Goal: Task Accomplishment & Management: Use online tool/utility

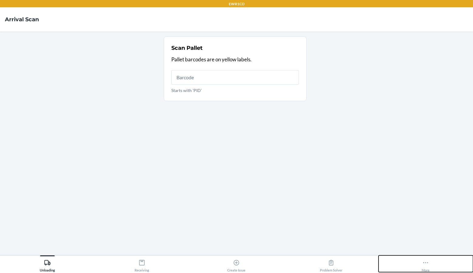
click at [449, 266] on button "More" at bounding box center [426, 264] width 95 height 17
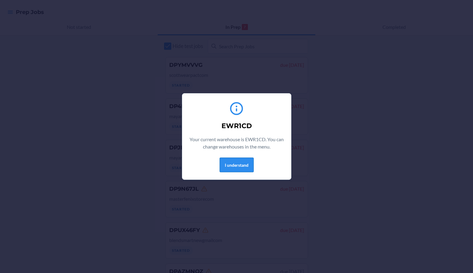
click at [245, 162] on button "I understand" at bounding box center [237, 165] width 34 height 15
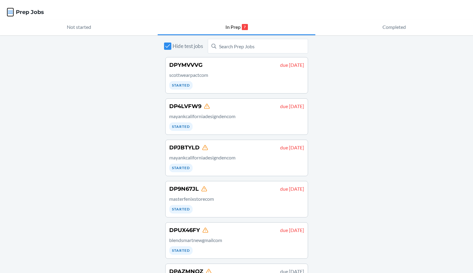
click at [8, 15] on icon "button" at bounding box center [10, 12] width 6 height 6
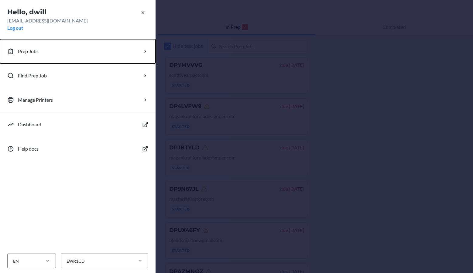
click at [71, 45] on button "Prep Jobs" at bounding box center [78, 51] width 156 height 24
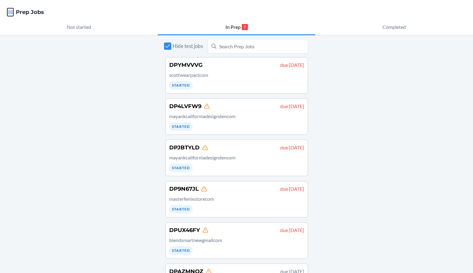
click at [8, 13] on icon "button" at bounding box center [10, 12] width 6 height 6
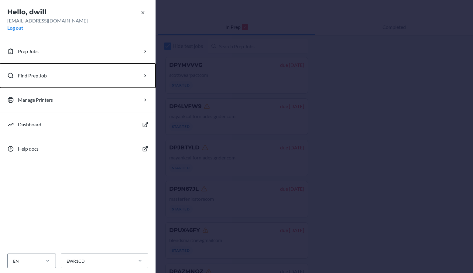
click at [33, 77] on p "Find Prep Job" at bounding box center [32, 75] width 29 height 7
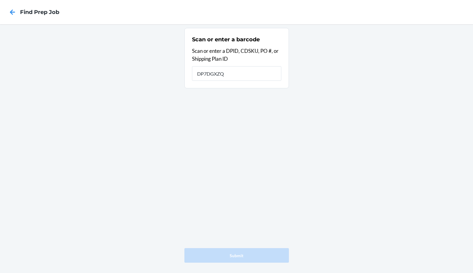
type input "DP7DGXZQ"
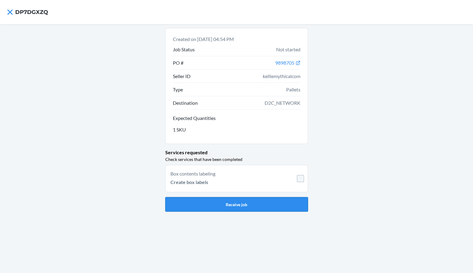
click at [270, 199] on button "Receive job" at bounding box center [236, 204] width 143 height 15
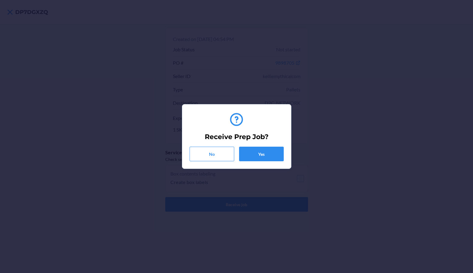
click at [255, 145] on div "Receive Prep Job? No Yes" at bounding box center [237, 136] width 94 height 54
click at [207, 150] on button "No" at bounding box center [212, 154] width 45 height 15
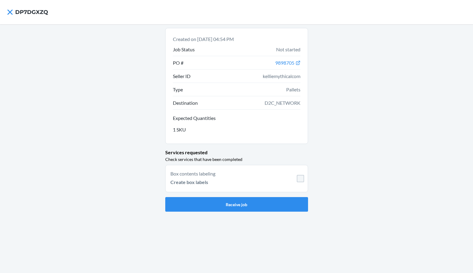
click at [4, 19] on nav "DP7DGXZQ" at bounding box center [236, 12] width 473 height 24
click at [6, 15] on icon at bounding box center [10, 12] width 10 height 10
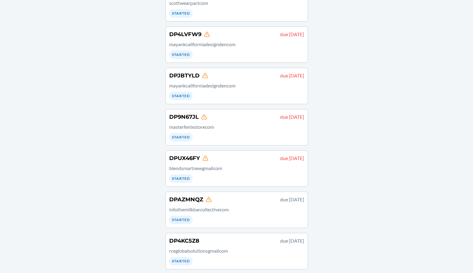
scroll to position [77, 0]
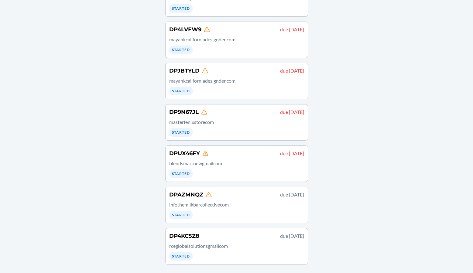
click at [217, 220] on link "DPAZMNQZ due September 21 infothemilkbarcollectivecom Started" at bounding box center [236, 205] width 143 height 36
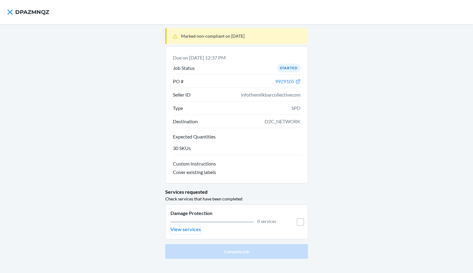
click at [186, 231] on p "View services" at bounding box center [186, 229] width 30 height 7
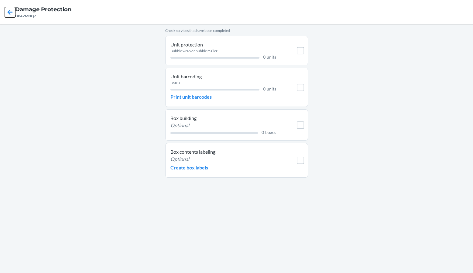
click at [12, 10] on icon at bounding box center [10, 12] width 10 height 10
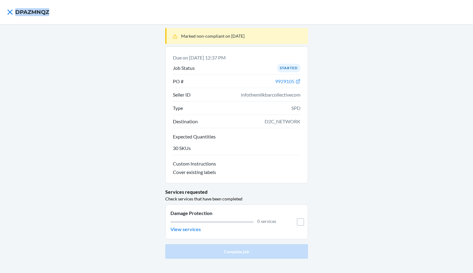
drag, startPoint x: 48, startPoint y: 11, endPoint x: 16, endPoint y: 14, distance: 32.7
click at [16, 14] on h4 "DPAZMNQZ" at bounding box center [32, 12] width 34 height 8
copy h4 "DPAZMNQZ"
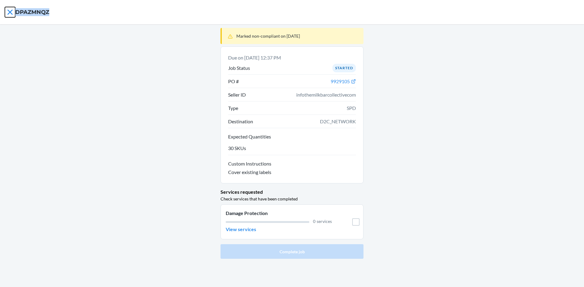
click at [6, 13] on icon at bounding box center [10, 12] width 10 height 10
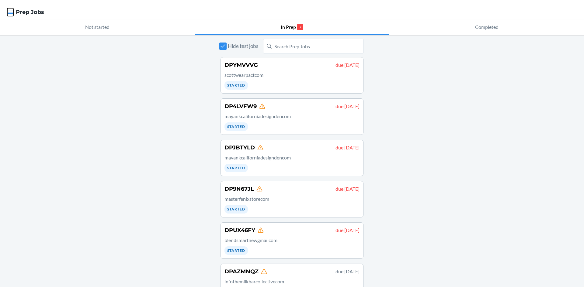
click at [9, 11] on icon "button" at bounding box center [10, 12] width 5 height 3
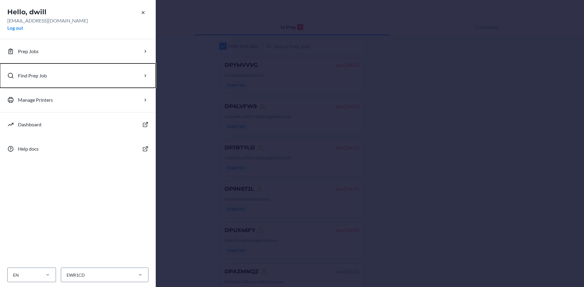
click at [40, 73] on p "Find Prep Job" at bounding box center [32, 75] width 29 height 7
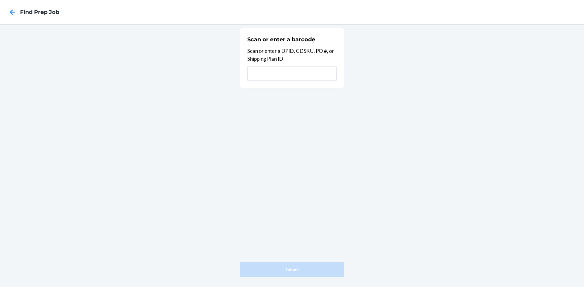
click at [301, 71] on input "text" at bounding box center [291, 73] width 89 height 15
type input "DP6LHV8F"
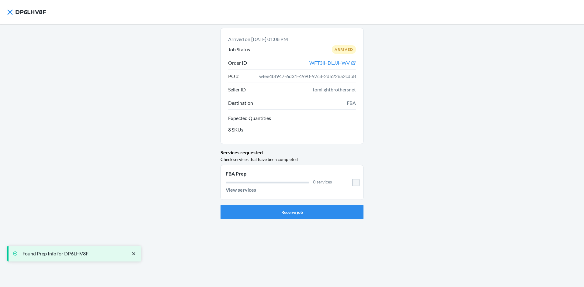
drag, startPoint x: 295, startPoint y: 196, endPoint x: 272, endPoint y: 229, distance: 40.8
click at [292, 198] on li "FBA Prep 0 services View services" at bounding box center [291, 182] width 143 height 35
click at [288, 217] on button "Receive job" at bounding box center [291, 212] width 143 height 15
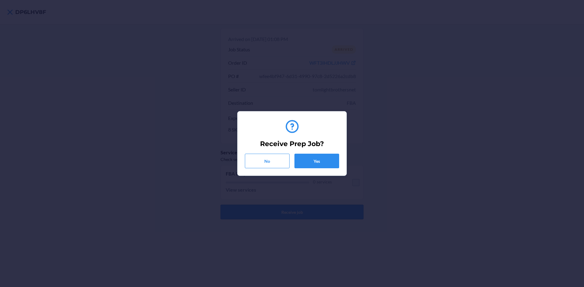
click at [288, 216] on div "Receive Prep Job? No Yes" at bounding box center [292, 143] width 584 height 287
click at [314, 165] on button "Yes" at bounding box center [316, 161] width 45 height 15
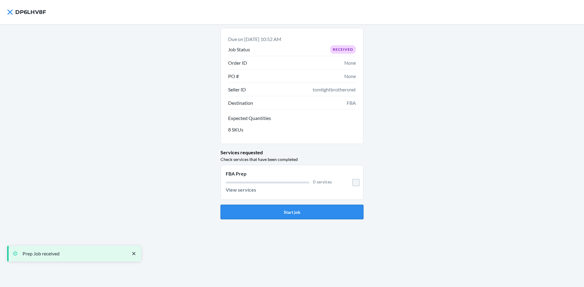
click at [309, 211] on button "Start job" at bounding box center [291, 212] width 143 height 15
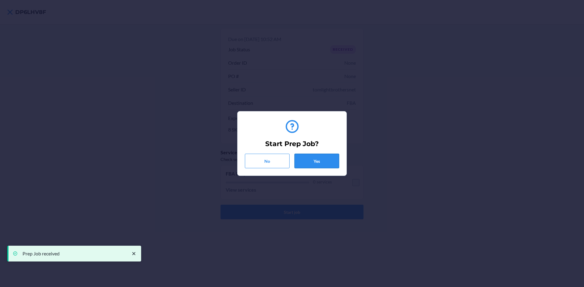
click at [310, 159] on button "Yes" at bounding box center [316, 161] width 45 height 15
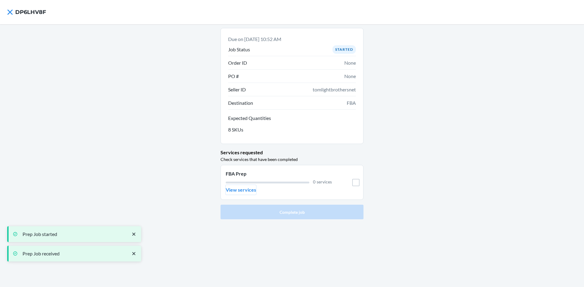
click at [245, 192] on p "View services" at bounding box center [241, 189] width 30 height 7
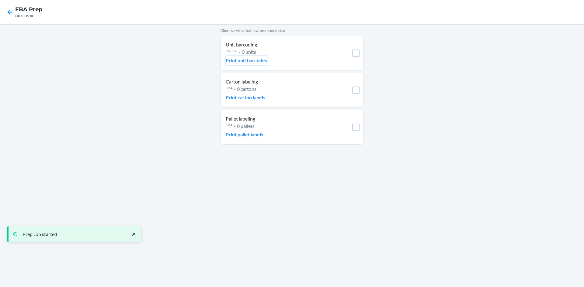
click at [254, 64] on button "Print unit barcodes" at bounding box center [246, 61] width 41 height 10
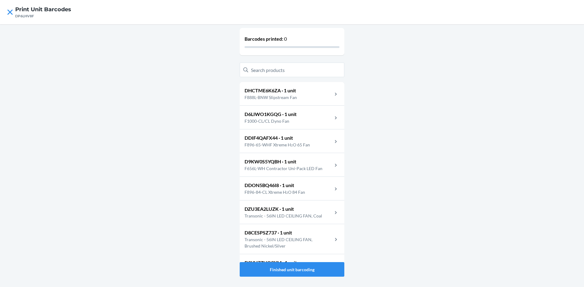
click at [307, 89] on div "DHCTME6K6ZA · 1 unit F888L-BNW Slipstream Fan" at bounding box center [292, 94] width 105 height 24
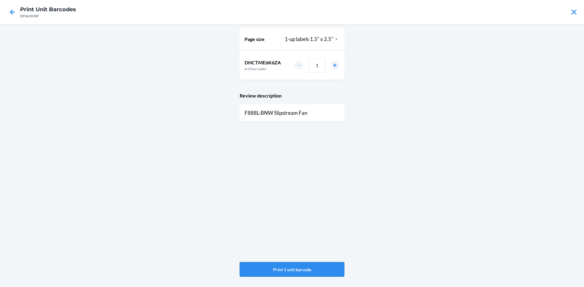
click at [294, 269] on button "Print 1 unit barcode" at bounding box center [292, 269] width 105 height 15
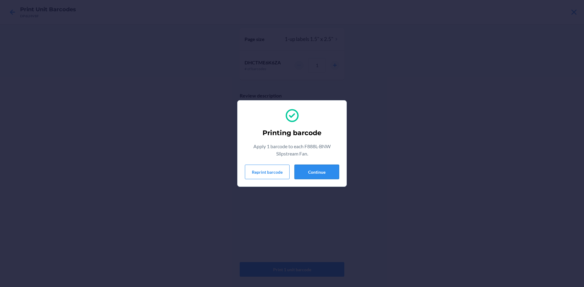
click at [323, 173] on button "Continue" at bounding box center [316, 172] width 45 height 15
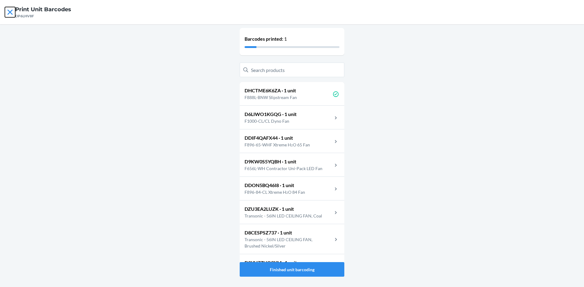
click at [12, 16] on icon at bounding box center [10, 12] width 10 height 10
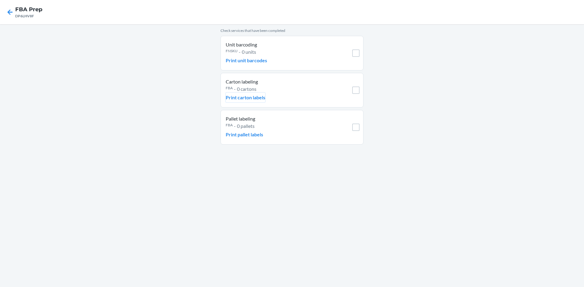
click at [250, 96] on p "Print carton labels" at bounding box center [246, 97] width 40 height 7
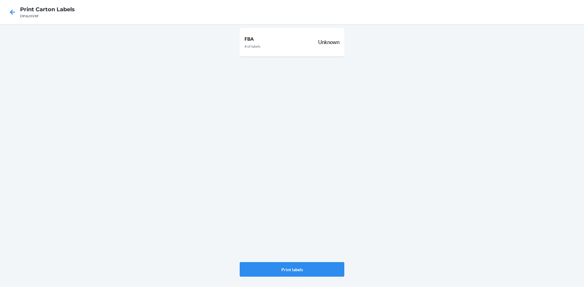
click at [279, 262] on div "FBA # of labels Unknown" at bounding box center [292, 145] width 105 height 239
click at [279, 265] on button "Print labels" at bounding box center [292, 269] width 105 height 15
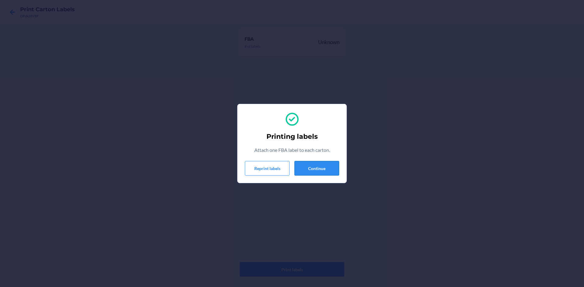
click at [313, 172] on button "Continue" at bounding box center [316, 168] width 45 height 15
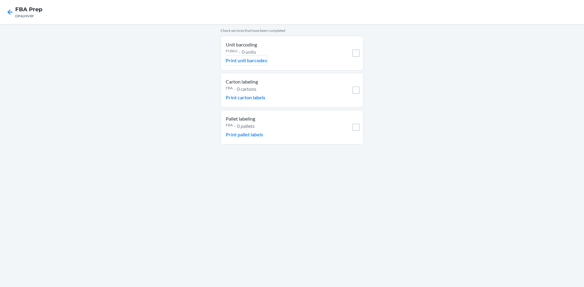
click at [247, 62] on p "Print unit barcodes" at bounding box center [246, 60] width 41 height 7
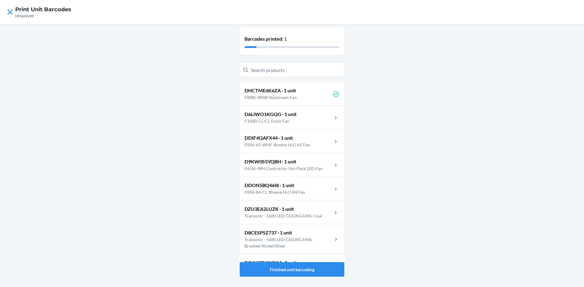
click at [283, 118] on p "F1000-CL/CL Dyno Fan" at bounding box center [270, 121] width 52 height 6
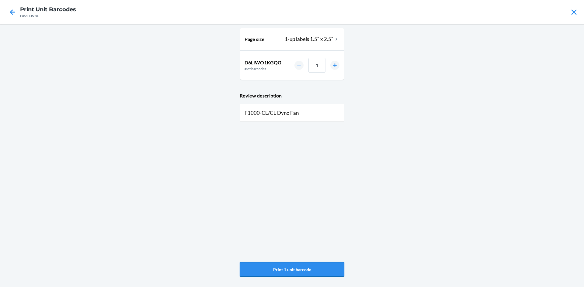
click at [287, 265] on button "Print 1 unit barcode" at bounding box center [292, 269] width 105 height 15
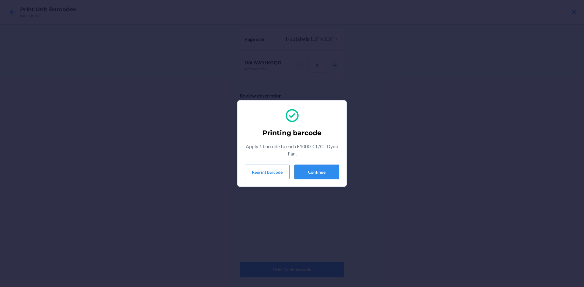
click at [321, 172] on button "Continue" at bounding box center [316, 172] width 45 height 15
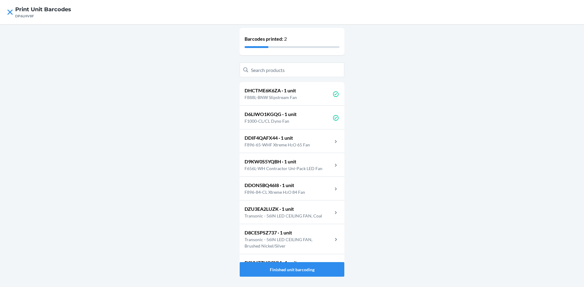
click at [299, 142] on p "F896-65-WHF Xtreme H₂O 65 Fan" at bounding box center [279, 145] width 70 height 6
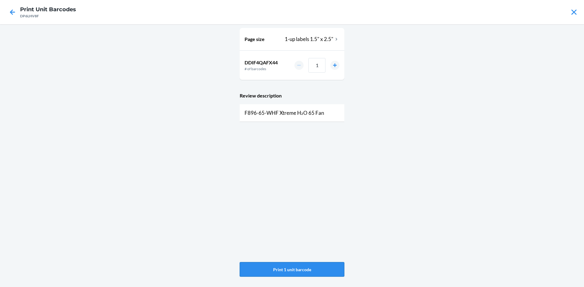
click at [306, 272] on button "Print 1 unit barcode" at bounding box center [292, 269] width 105 height 15
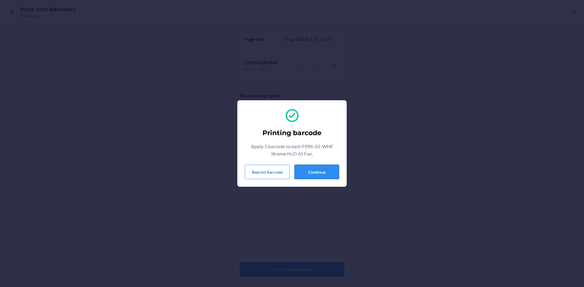
click at [316, 175] on button "Continue" at bounding box center [316, 172] width 45 height 15
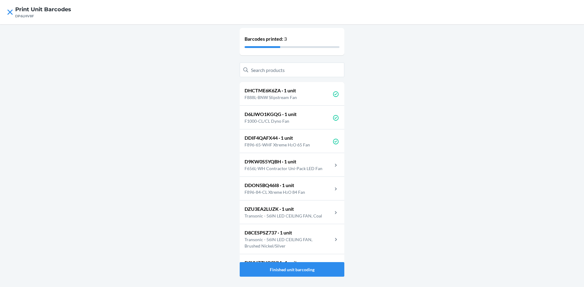
click at [310, 170] on p "F656L-WH Contractor Uni-Pack LED Fan" at bounding box center [285, 168] width 83 height 6
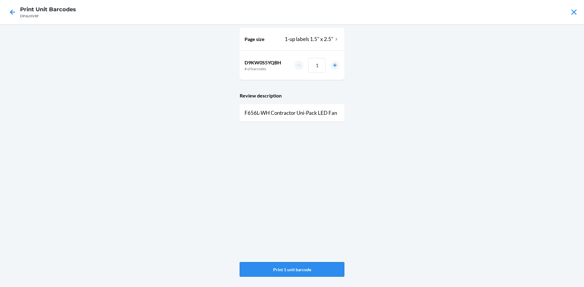
click at [301, 273] on button "Print 1 unit barcode" at bounding box center [292, 269] width 105 height 15
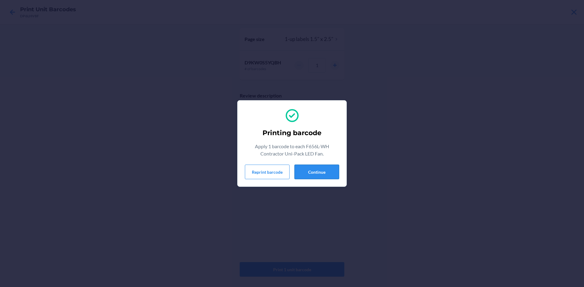
click at [298, 175] on button "Continue" at bounding box center [316, 172] width 45 height 15
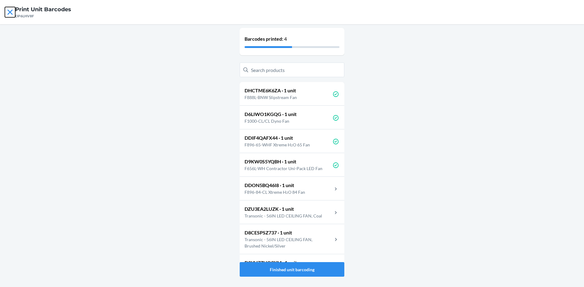
click at [9, 14] on icon at bounding box center [10, 12] width 10 height 10
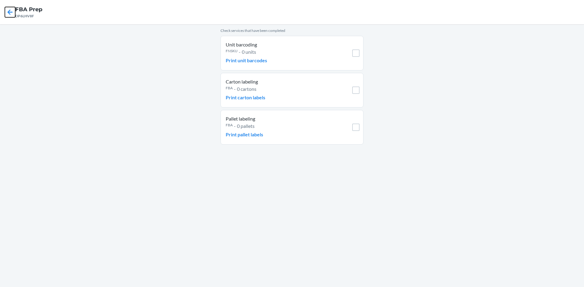
click at [9, 14] on icon at bounding box center [10, 11] width 5 height 5
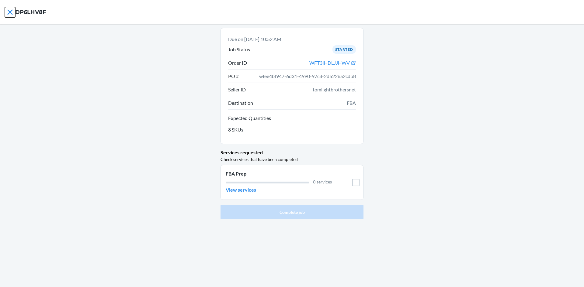
click at [9, 14] on icon at bounding box center [10, 12] width 10 height 10
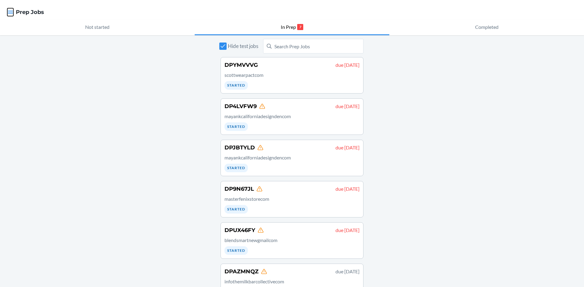
click at [9, 14] on icon "button" at bounding box center [10, 12] width 6 height 6
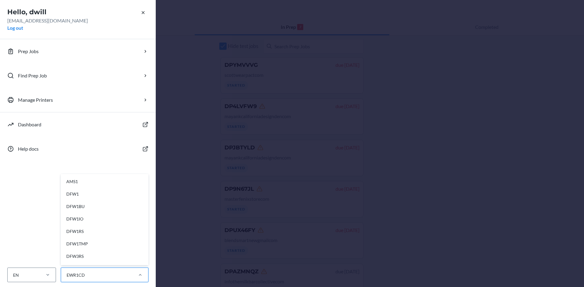
click at [129, 273] on div "EWR1CD" at bounding box center [96, 275] width 71 height 10
click at [67, 273] on input "option AMS1 focused, 1 of 28. 28 results available. Use Up and Down to choose o…" at bounding box center [66, 275] width 1 height 6
click at [99, 273] on div "EWR1CD" at bounding box center [96, 275] width 71 height 10
click at [67, 273] on input "0 results available. Select is focused ,type to refine list, press Down to open…" at bounding box center [66, 275] width 1 height 6
click at [473, 203] on div "Hello, dwill dwill@ewr1cd.com Log out Prep Jobs Find Prep Job Manage Printers D…" at bounding box center [292, 143] width 584 height 287
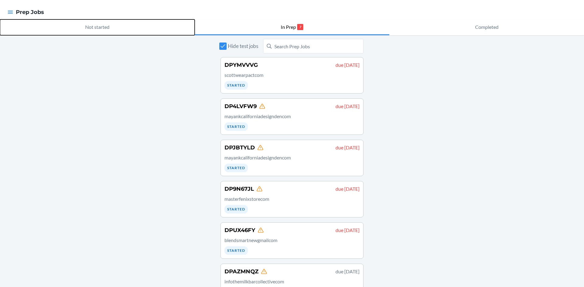
click at [89, 24] on p "Not started" at bounding box center [97, 26] width 24 height 7
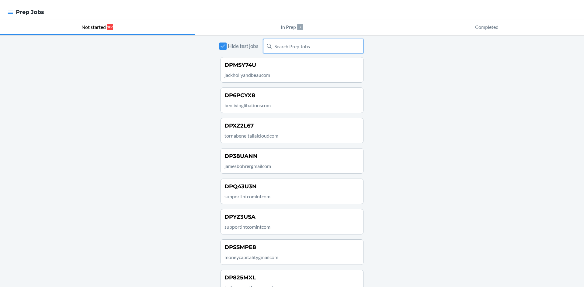
click at [299, 47] on input "text" at bounding box center [313, 46] width 100 height 15
click at [7, 9] on div at bounding box center [10, 12] width 11 height 13
click at [8, 10] on icon "button" at bounding box center [10, 12] width 6 height 6
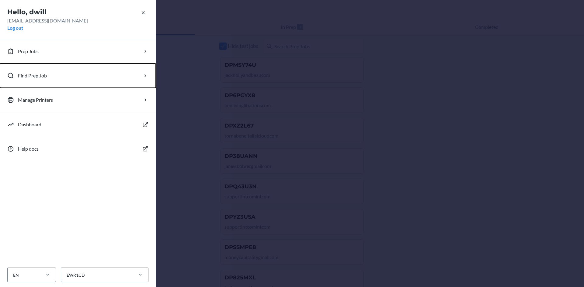
click at [36, 75] on p "Find Prep Job" at bounding box center [32, 75] width 29 height 7
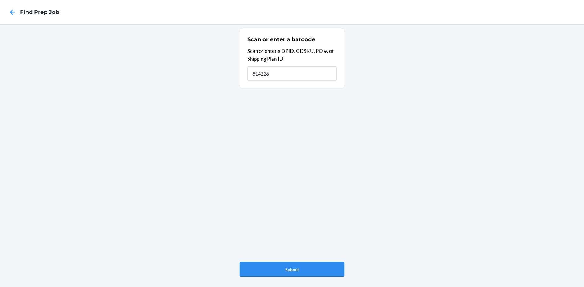
type input "814226"
click at [294, 273] on button "Submit" at bounding box center [292, 269] width 105 height 15
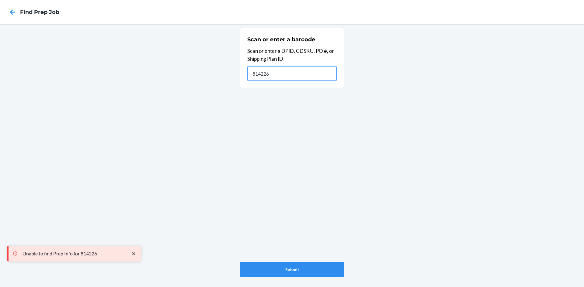
drag, startPoint x: 286, startPoint y: 74, endPoint x: 211, endPoint y: 72, distance: 74.5
click at [221, 78] on div "Scan or enter a barcode Scan or enter a DPID, CDSKU, PO #, or Shipping Plan ID …" at bounding box center [292, 155] width 584 height 263
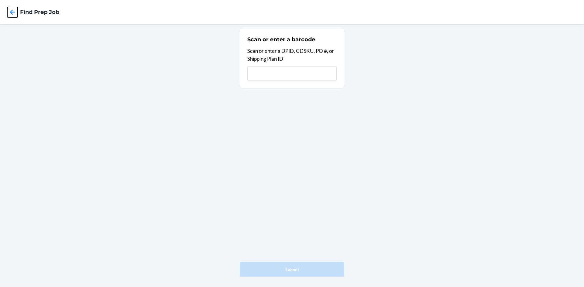
click at [14, 12] on icon at bounding box center [12, 12] width 10 height 10
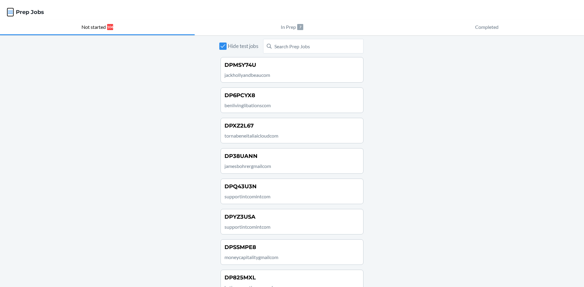
click at [12, 10] on icon "button" at bounding box center [10, 12] width 6 height 6
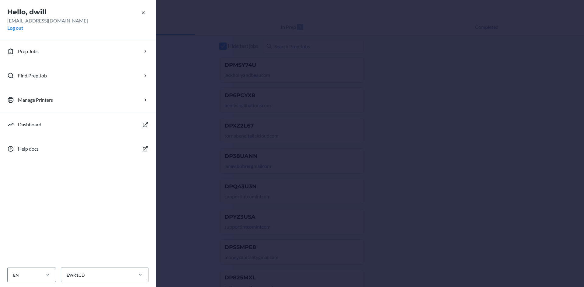
click at [361, 84] on div "Hello, dwill dwill@ewr1cd.com Log out Prep Jobs Find Prep Job Manage Printers D…" at bounding box center [292, 143] width 584 height 287
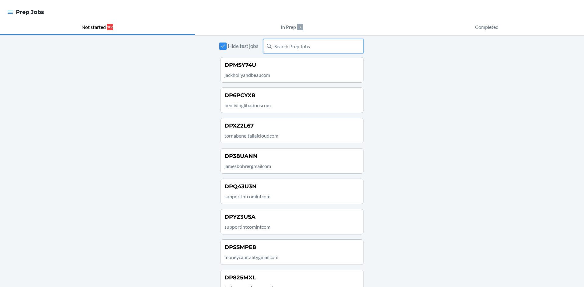
drag, startPoint x: 281, startPoint y: 42, endPoint x: 276, endPoint y: 36, distance: 7.7
click at [280, 40] on input "text" at bounding box center [313, 46] width 100 height 15
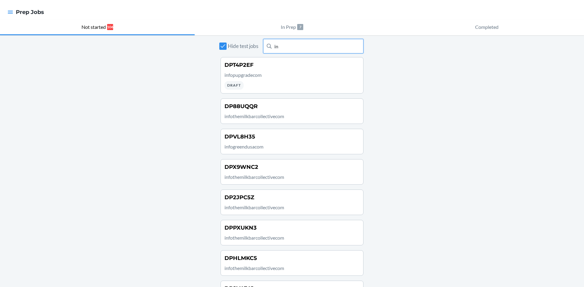
type input "i"
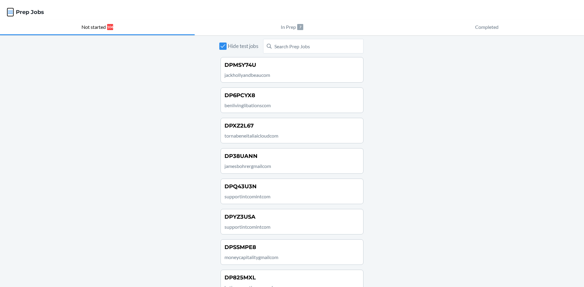
click at [10, 14] on icon "button" at bounding box center [10, 12] width 6 height 6
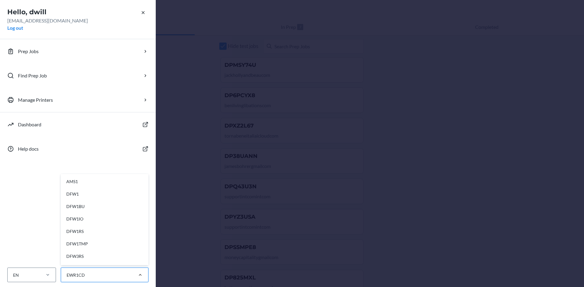
click at [134, 273] on div at bounding box center [140, 275] width 16 height 6
click at [67, 273] on input "option AMS1 focused, 1 of 28. 28 results available. Use Up and Down to choose o…" at bounding box center [66, 275] width 1 height 6
click at [134, 273] on div at bounding box center [140, 275] width 16 height 6
click at [67, 273] on input "option AMS1 focused, 1 of 28. 28 results available. Use Up and Down to choose o…" at bounding box center [66, 275] width 1 height 6
click at [288, 197] on div "Hello, dwill dwill@ewr1cd.com Log out Prep Jobs Find Prep Job Manage Printers D…" at bounding box center [292, 143] width 584 height 287
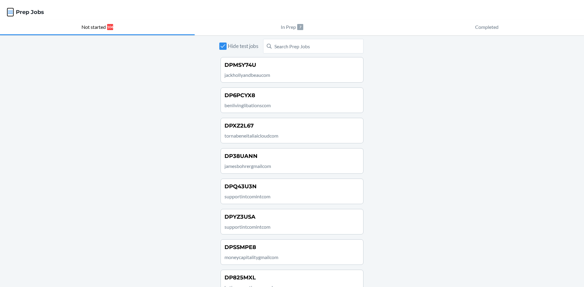
click at [12, 9] on icon "button" at bounding box center [10, 12] width 6 height 6
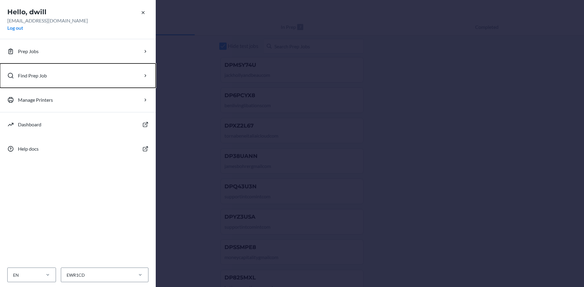
click at [30, 77] on p "Find Prep Job" at bounding box center [32, 75] width 29 height 7
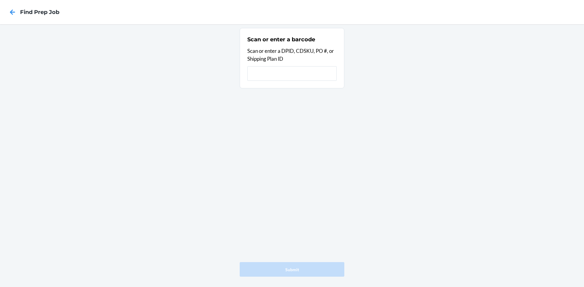
click at [272, 78] on input "text" at bounding box center [291, 73] width 89 height 15
type input "DP6LHV8F"
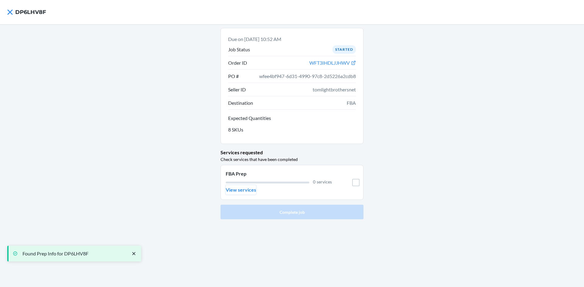
click at [242, 194] on button "View services" at bounding box center [241, 190] width 30 height 10
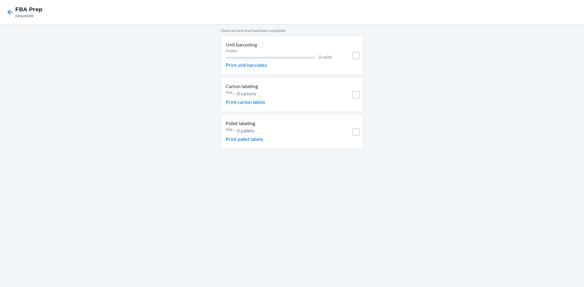
click at [255, 62] on p "Print unit barcodes" at bounding box center [246, 64] width 41 height 7
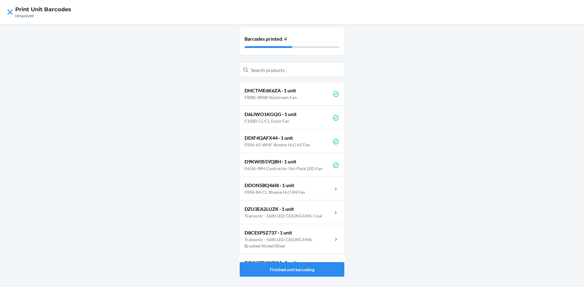
click at [299, 192] on p "F896-84-CL Xtreme H₂O 84 Fan" at bounding box center [276, 192] width 65 height 6
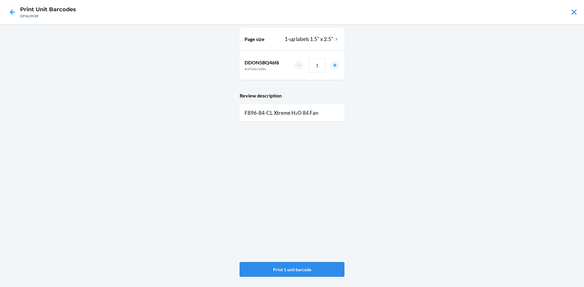
click at [300, 268] on button "Print 1 unit barcode" at bounding box center [292, 269] width 105 height 15
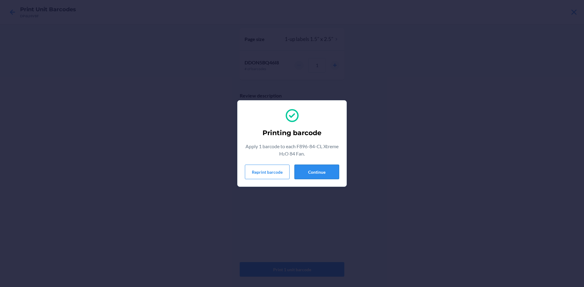
click at [323, 179] on button "Continue" at bounding box center [316, 172] width 45 height 15
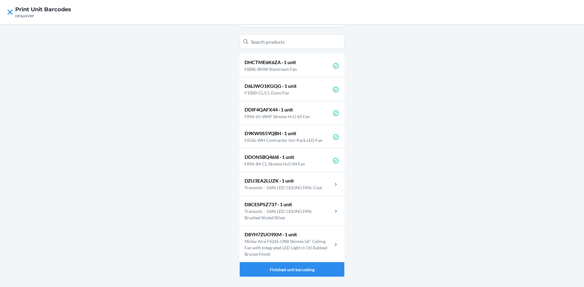
scroll to position [29, 0]
click at [290, 188] on p "Transonic - 56IN LED CEILING FAN, Coal" at bounding box center [285, 187] width 82 height 6
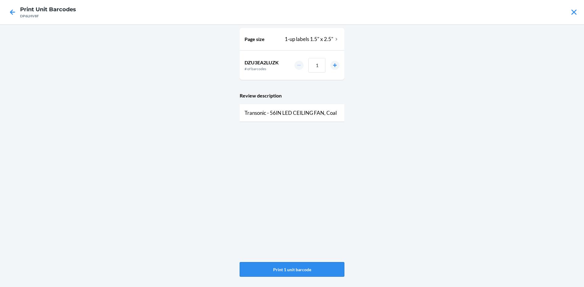
click at [307, 272] on button "Print 1 unit barcode" at bounding box center [292, 269] width 105 height 15
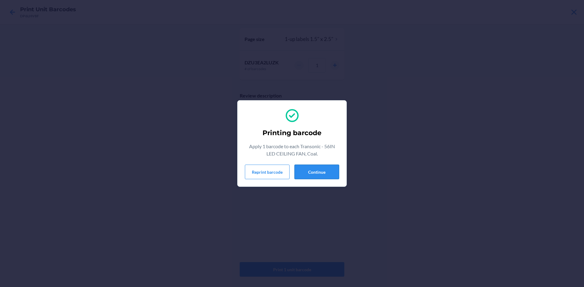
click at [310, 175] on button "Continue" at bounding box center [316, 172] width 45 height 15
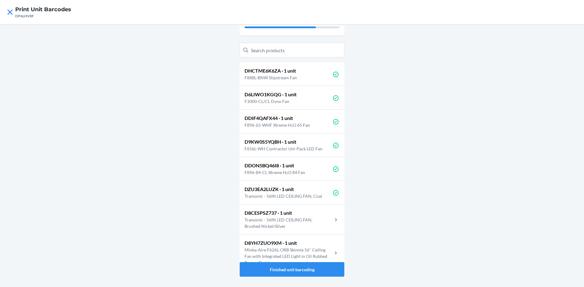
scroll to position [29, 0]
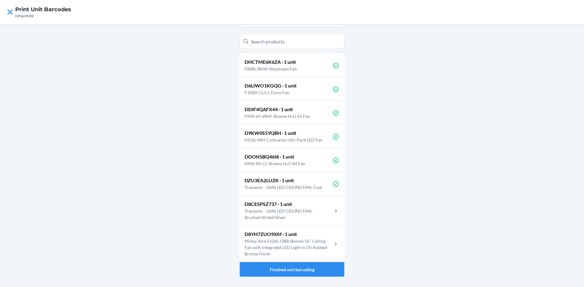
click at [300, 247] on p "Minka-Aire F626L-ORB Skinnie 56" Ceiling Fan with Integrated LED Light in Oil R…" at bounding box center [288, 247] width 88 height 19
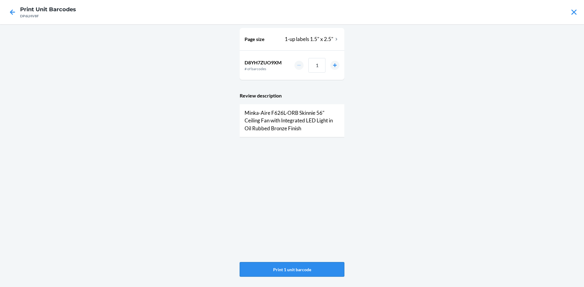
click at [295, 265] on button "Print 1 unit barcode" at bounding box center [292, 269] width 105 height 15
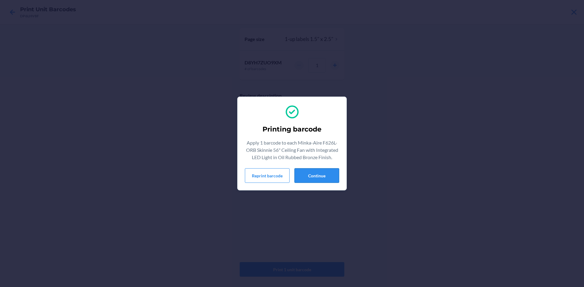
click at [305, 174] on button "Continue" at bounding box center [316, 175] width 45 height 15
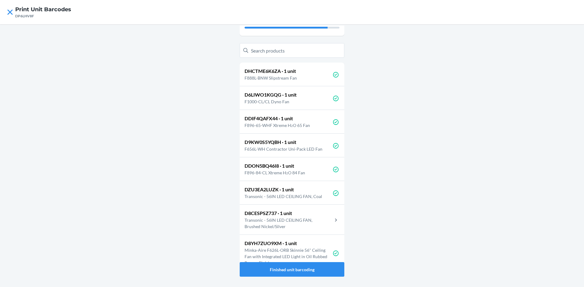
scroll to position [29, 0]
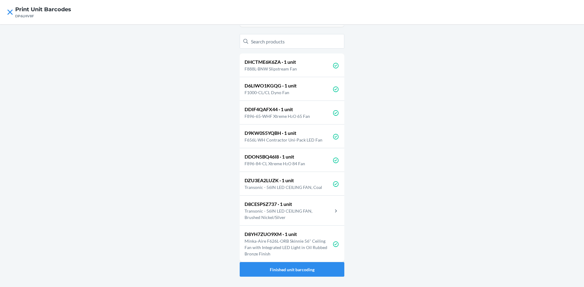
click at [307, 203] on p "D8CESPSZ737 · 1 unit" at bounding box center [288, 204] width 88 height 7
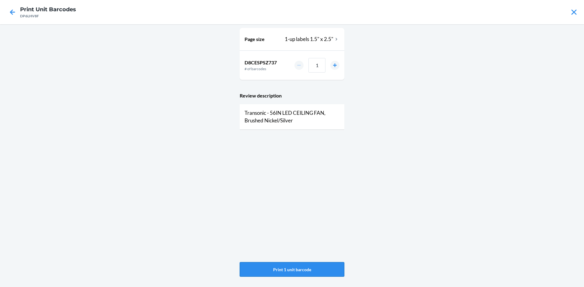
click at [317, 273] on button "Print 1 unit barcode" at bounding box center [292, 269] width 105 height 15
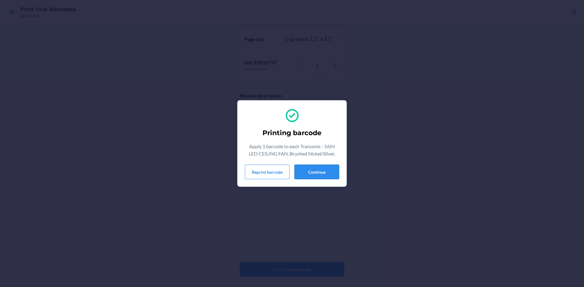
click at [323, 169] on button "Continue" at bounding box center [316, 172] width 45 height 15
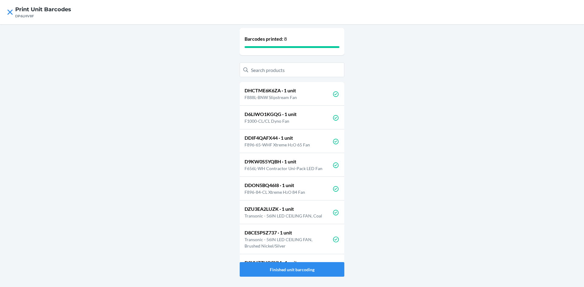
scroll to position [29, 0]
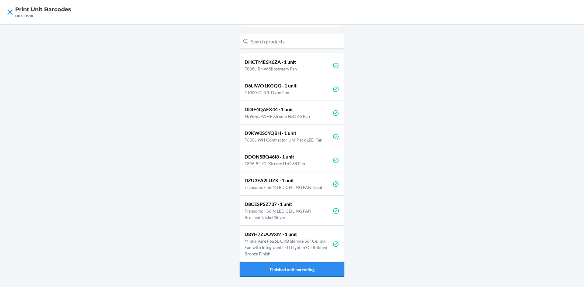
click at [298, 273] on button "Finished unit barcoding" at bounding box center [292, 269] width 105 height 15
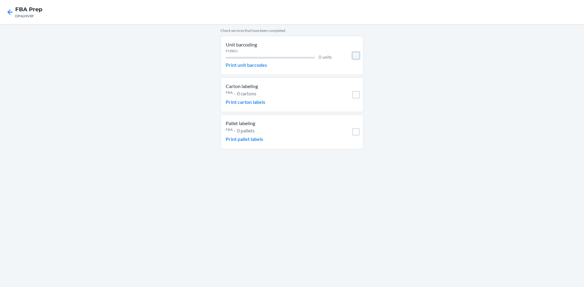
click at [357, 57] on input "checkbox" at bounding box center [355, 55] width 7 height 7
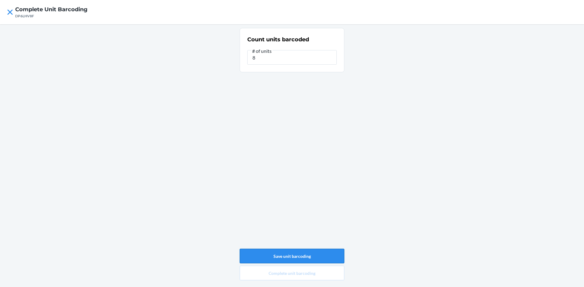
click at [304, 257] on button "Save unit barcoding" at bounding box center [292, 256] width 105 height 15
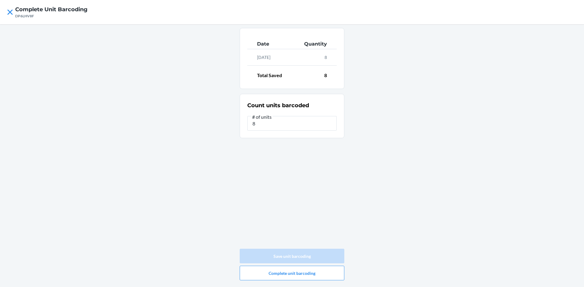
type input "0"
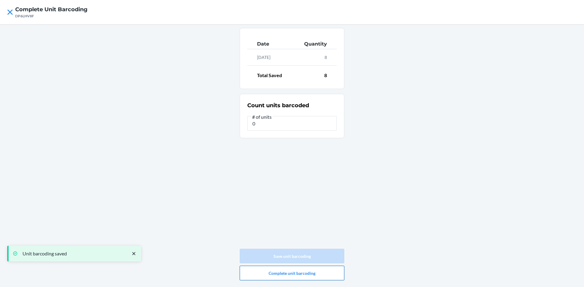
click at [317, 269] on button "Complete unit barcoding" at bounding box center [292, 273] width 105 height 15
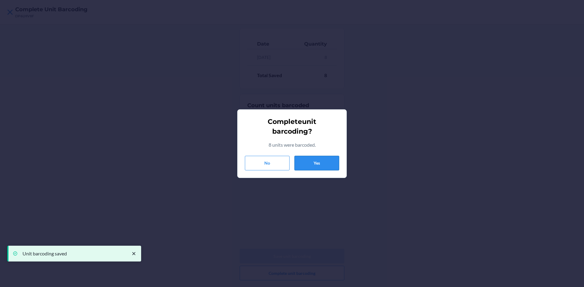
click at [332, 161] on button "Yes" at bounding box center [316, 163] width 45 height 15
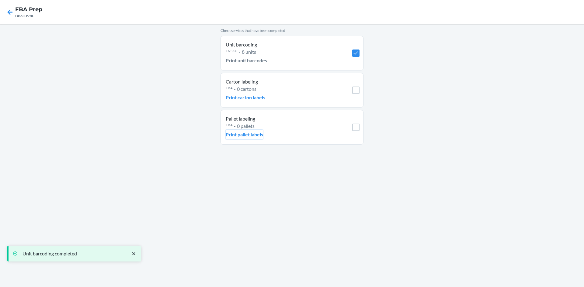
click at [254, 138] on button "Print pallet labels" at bounding box center [244, 135] width 37 height 10
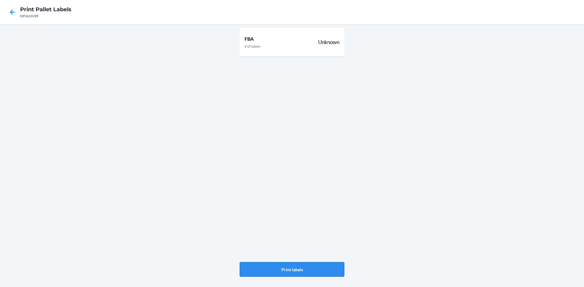
click at [288, 262] on button "Print labels" at bounding box center [292, 269] width 105 height 15
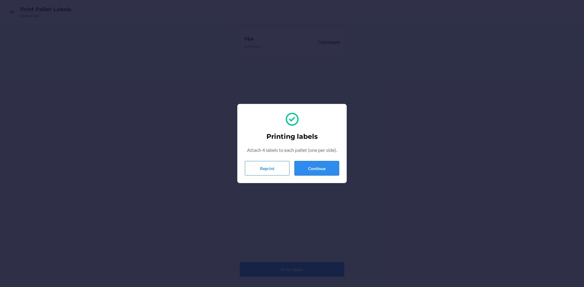
click at [318, 173] on button "Continue" at bounding box center [316, 168] width 45 height 15
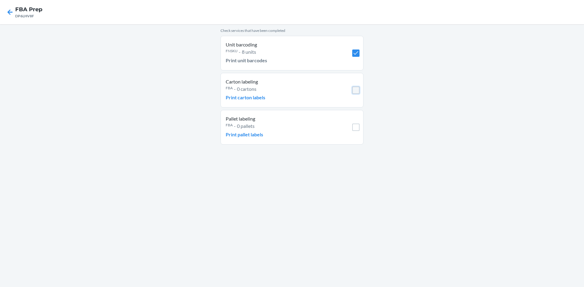
click at [356, 93] on input "checkbox" at bounding box center [355, 90] width 7 height 7
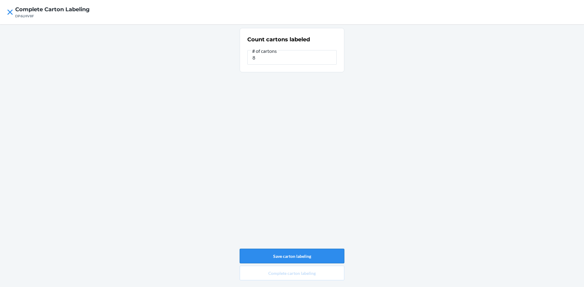
click at [331, 254] on button "Save carton labeling" at bounding box center [292, 256] width 105 height 15
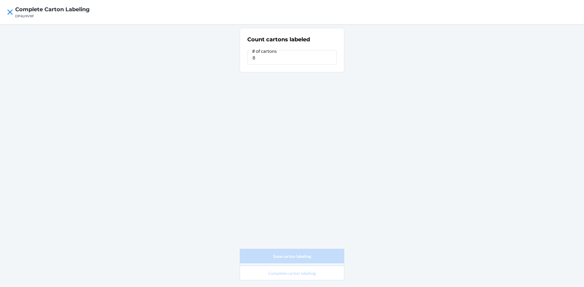
type input "0"
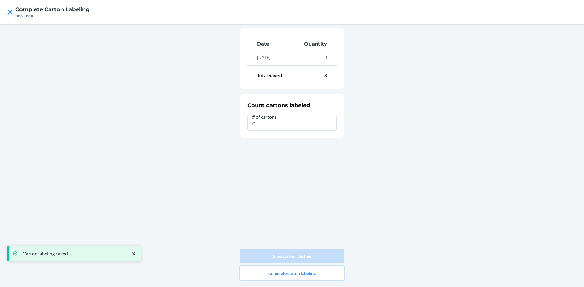
click at [324, 272] on button "Complete carton labeling" at bounding box center [292, 273] width 105 height 15
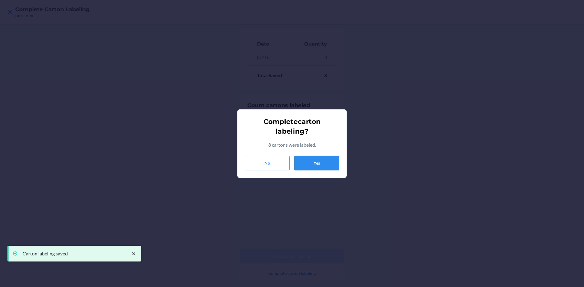
click at [328, 161] on button "Yes" at bounding box center [316, 163] width 45 height 15
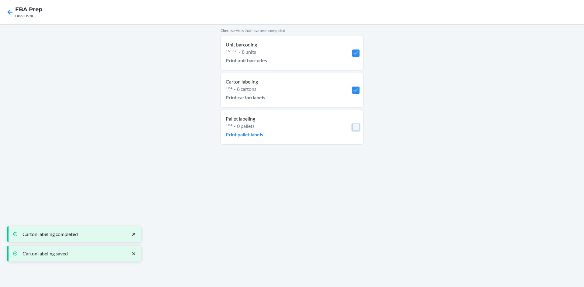
click at [359, 126] on input "checkbox" at bounding box center [355, 127] width 7 height 7
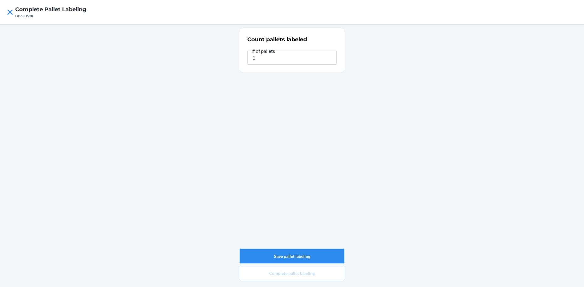
click at [286, 251] on button "Save pallet labeling" at bounding box center [292, 256] width 105 height 15
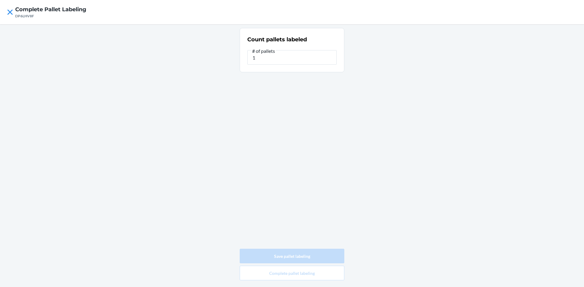
type input "0"
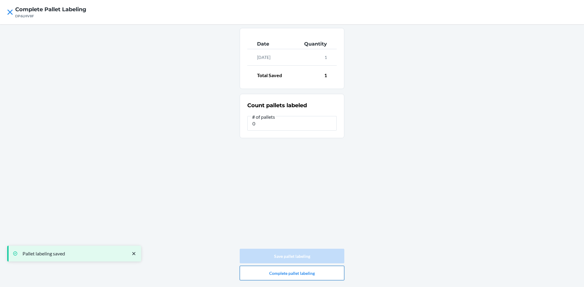
click at [293, 273] on button "Complete pallet labeling" at bounding box center [292, 273] width 105 height 15
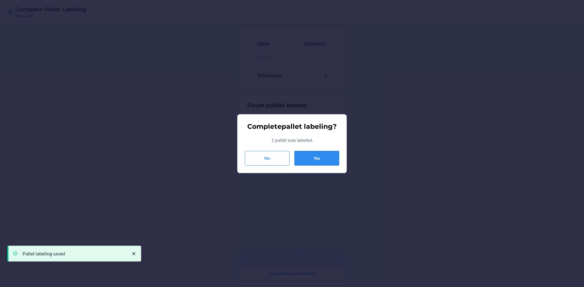
click at [310, 166] on button "Yes" at bounding box center [316, 158] width 45 height 15
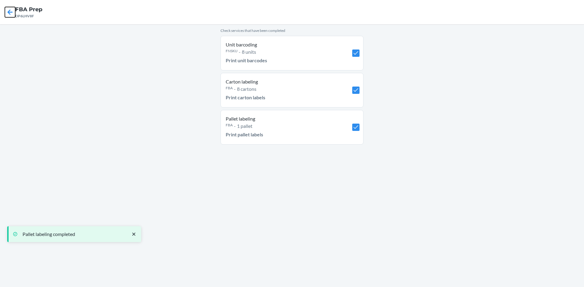
click at [13, 12] on icon at bounding box center [10, 12] width 10 height 10
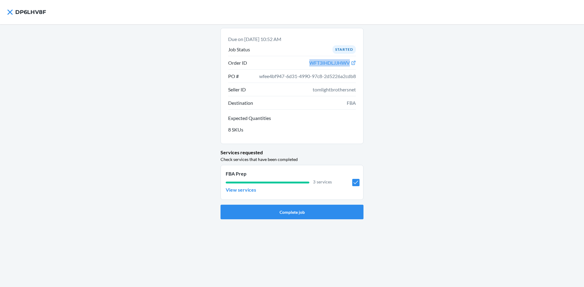
drag, startPoint x: 304, startPoint y: 62, endPoint x: 349, endPoint y: 66, distance: 45.8
click at [349, 66] on li "Order ID WFT3IHDLJJHWV" at bounding box center [292, 62] width 128 height 13
copy span "WFT3IHDLJJHWV"
click at [150, 57] on div "Due on Sep 24, 2025, 10:52 AM Job Status Started Order ID WFT3IHDLJJHWV PO # wf…" at bounding box center [292, 155] width 584 height 263
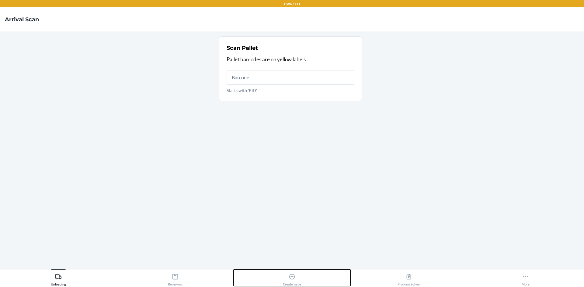
click at [294, 276] on icon at bounding box center [292, 277] width 7 height 7
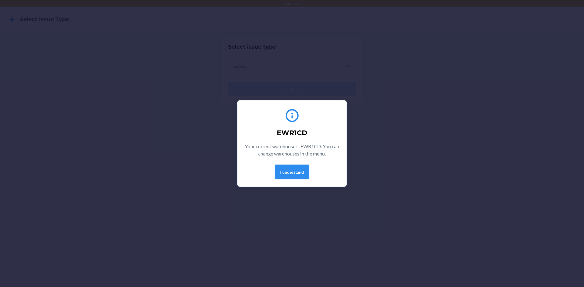
click at [286, 174] on button "I understand" at bounding box center [292, 172] width 34 height 15
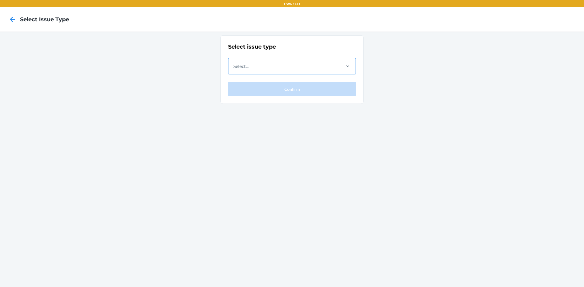
click at [257, 65] on div "Select..." at bounding box center [283, 66] width 111 height 16
click at [234, 65] on input "Select..." at bounding box center [233, 66] width 1 height 7
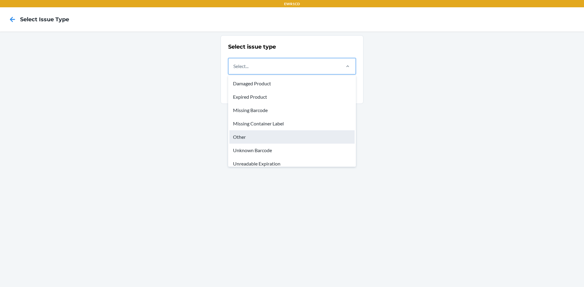
scroll to position [18, 0]
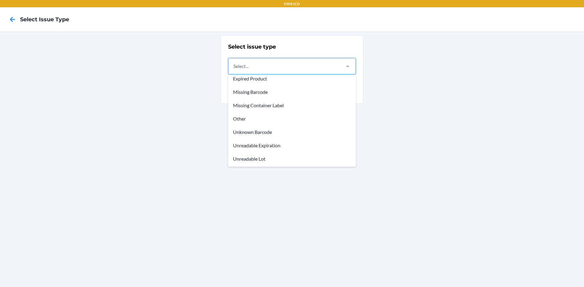
click at [66, 83] on div "Select issue type option Unknown Barcode focused, 6 of 8. 8 results available. …" at bounding box center [292, 160] width 584 height 256
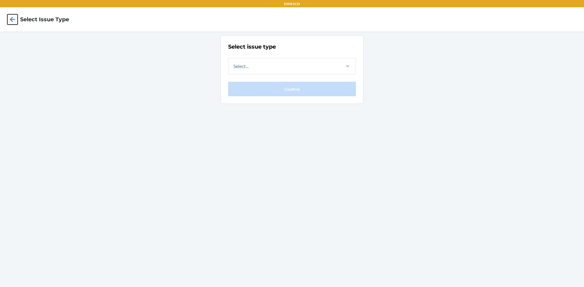
click at [10, 21] on icon at bounding box center [12, 19] width 10 height 10
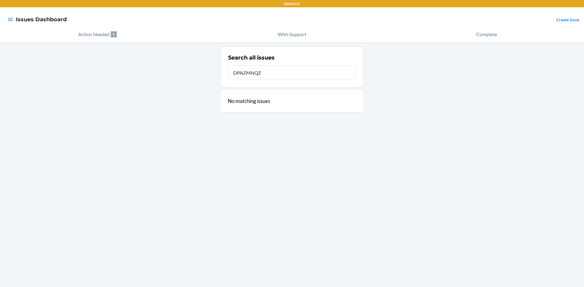
type input "DPAZMNQZ"
click at [12, 17] on icon "button" at bounding box center [10, 19] width 6 height 6
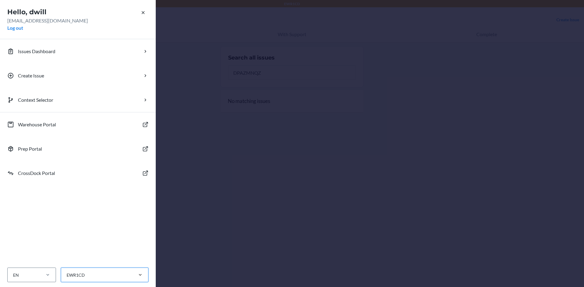
click at [203, 225] on div "Hello, dwill dwill@ewr1cd.com Log out Issues Dashboard Create Issue Context Sel…" at bounding box center [292, 143] width 584 height 287
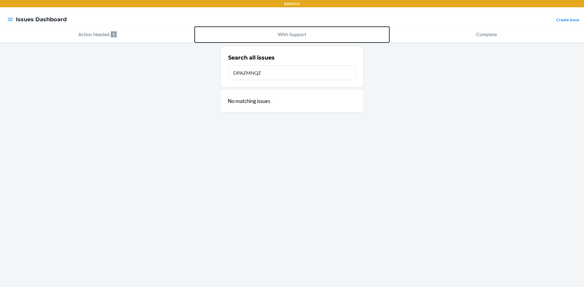
click at [280, 35] on p "With Support" at bounding box center [292, 34] width 29 height 7
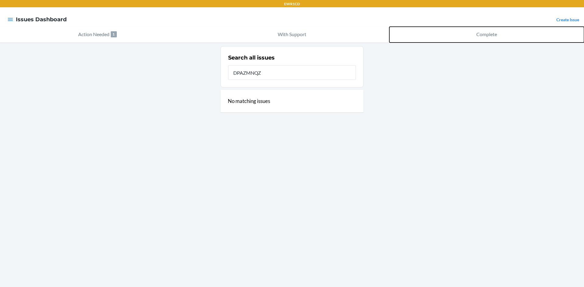
click at [472, 37] on button "Complete" at bounding box center [486, 35] width 195 height 16
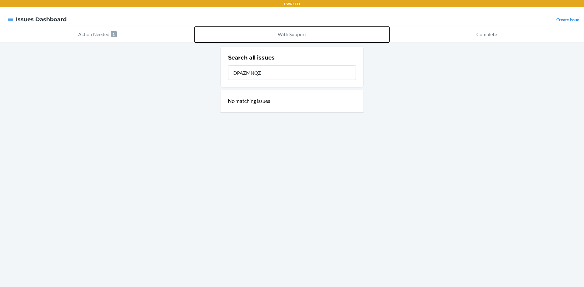
click at [291, 42] on button "With Support" at bounding box center [292, 35] width 195 height 16
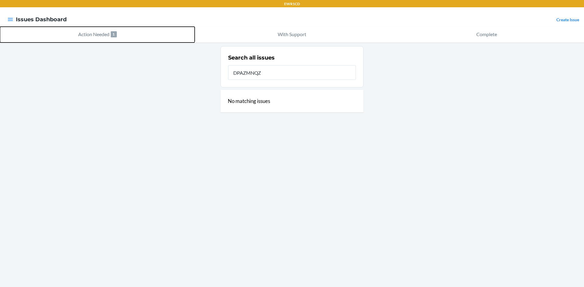
drag, startPoint x: 68, startPoint y: 42, endPoint x: 83, endPoint y: 37, distance: 15.8
click at [68, 42] on button "Action Needed 1" at bounding box center [97, 35] width 195 height 16
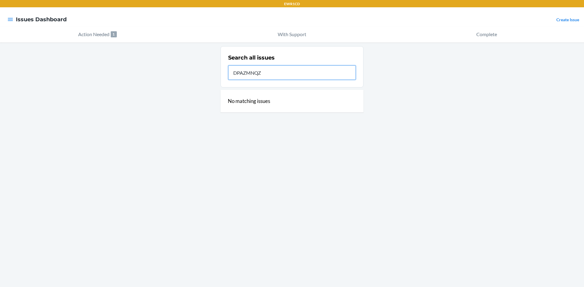
drag, startPoint x: 264, startPoint y: 73, endPoint x: 225, endPoint y: 68, distance: 39.2
click at [183, 80] on div "Search all issues DPAZMNQZ No matching issues" at bounding box center [292, 165] width 584 height 245
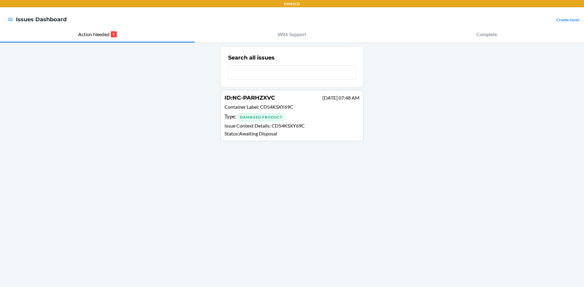
click at [289, 99] on div "ID : NC-PARHZXVC Sep 26 07:48 AM" at bounding box center [291, 98] width 135 height 9
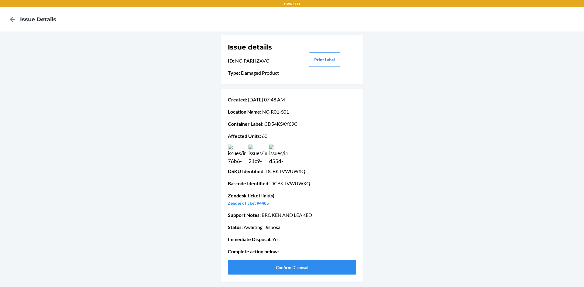
click at [239, 159] on img at bounding box center [237, 154] width 18 height 18
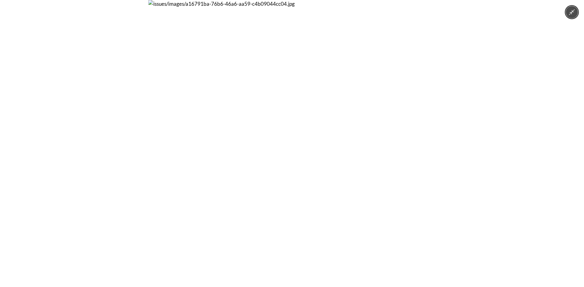
click at [572, 17] on button "Minimize image" at bounding box center [572, 12] width 12 height 12
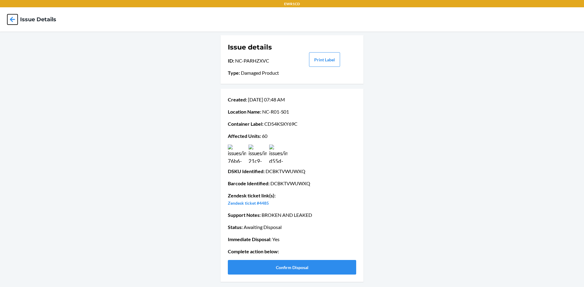
click at [14, 23] on icon at bounding box center [12, 19] width 10 height 10
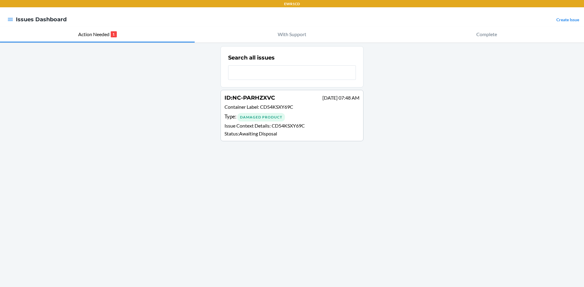
click at [7, 22] on div at bounding box center [10, 19] width 11 height 13
click at [277, 138] on link "ID : NC-PARHZXVC Sep 26 07:48 AM Container Label : CD54KSXY69C Type : Damaged P…" at bounding box center [291, 115] width 143 height 51
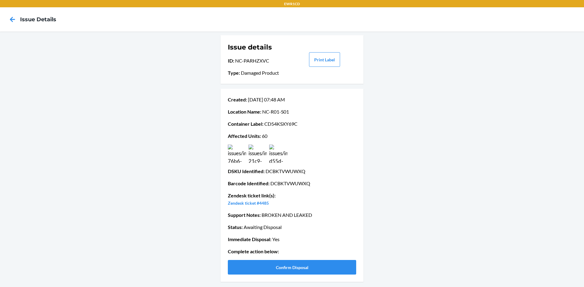
click at [276, 158] on img at bounding box center [278, 154] width 18 height 18
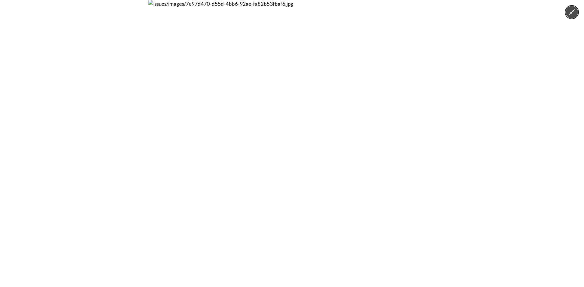
click at [576, 17] on div at bounding box center [292, 143] width 584 height 287
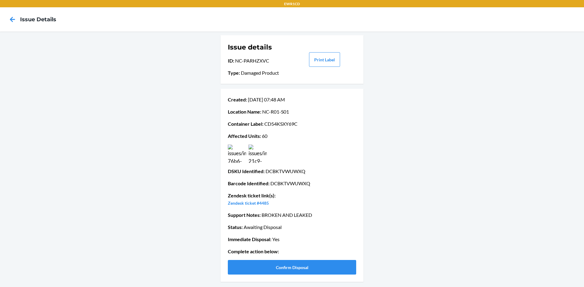
click at [573, 16] on body "EWR1CD Issue details Issue details ID : NC-PARHZXVC Type : Damaged Product Prin…" at bounding box center [292, 143] width 584 height 287
click at [12, 21] on icon at bounding box center [12, 19] width 5 height 5
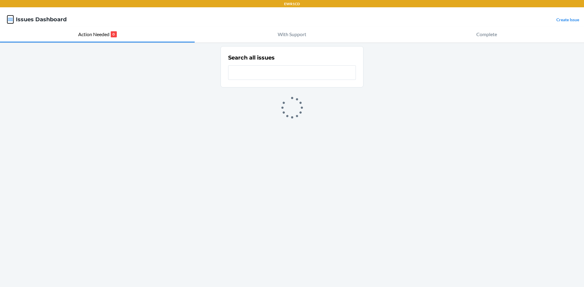
click at [10, 22] on icon "button" at bounding box center [10, 19] width 6 height 6
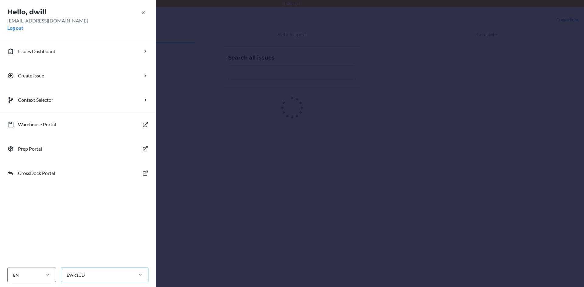
click at [119, 277] on div "EWR1CD" at bounding box center [96, 275] width 71 height 10
click at [67, 277] on input "EWR1CD" at bounding box center [66, 275] width 1 height 6
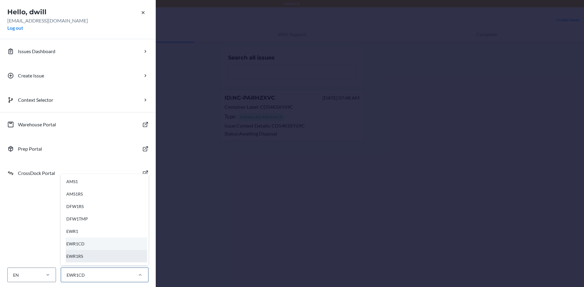
click at [91, 256] on div "EWR1RS" at bounding box center [106, 256] width 81 height 12
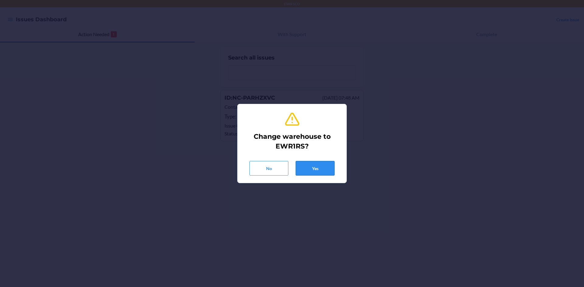
click at [315, 170] on button "Yes" at bounding box center [315, 168] width 39 height 15
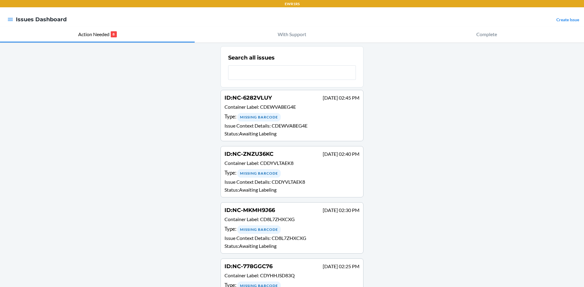
click at [255, 69] on input "text" at bounding box center [292, 72] width 128 height 15
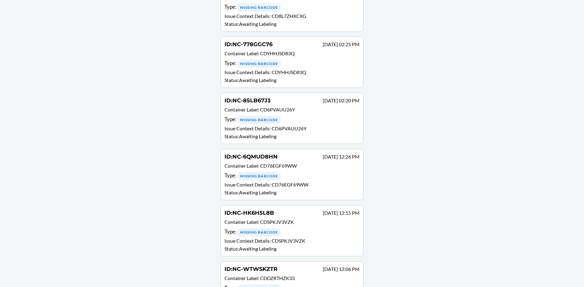
scroll to position [256, 0]
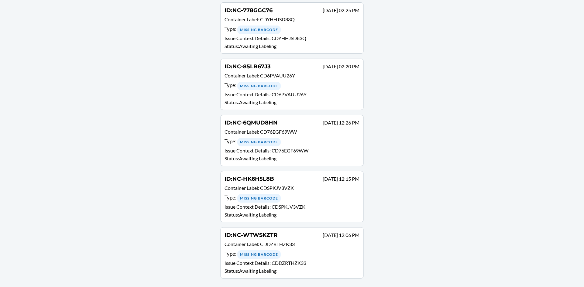
click at [324, 249] on p "Container Label : CDDZRTHZK33" at bounding box center [291, 245] width 135 height 9
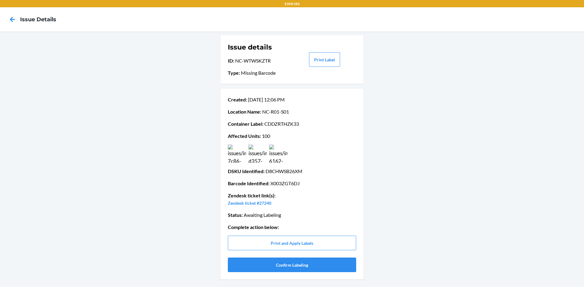
click at [237, 154] on img at bounding box center [237, 154] width 18 height 18
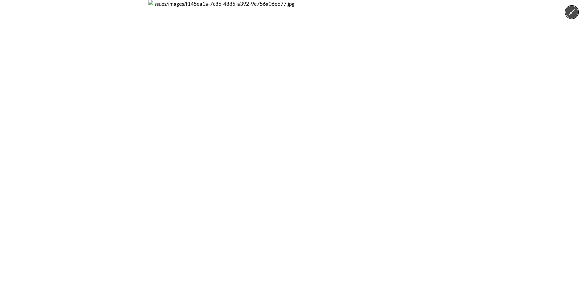
click at [570, 13] on icon "Minimize image" at bounding box center [571, 12] width 7 height 7
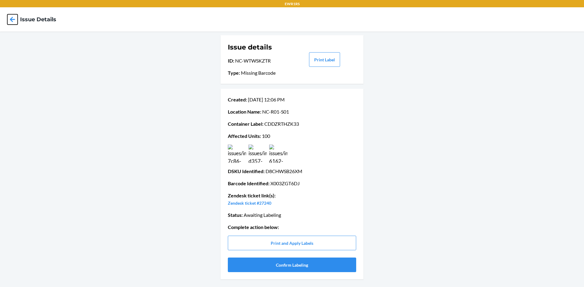
click at [15, 18] on icon at bounding box center [12, 19] width 10 height 10
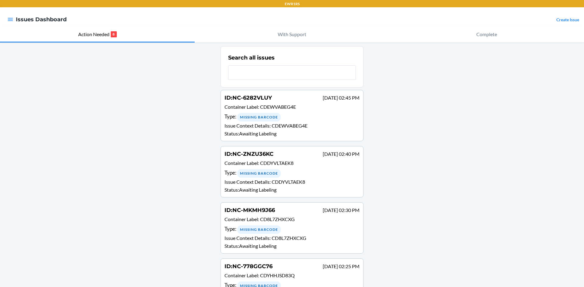
click at [13, 19] on div at bounding box center [10, 19] width 11 height 13
drag, startPoint x: 15, startPoint y: 18, endPoint x: 0, endPoint y: 23, distance: 15.5
click at [14, 18] on div at bounding box center [10, 19] width 11 height 13
click at [0, 23] on nav "Issues Dashboard Create Issue" at bounding box center [292, 19] width 584 height 24
click at [12, 20] on icon "button" at bounding box center [10, 19] width 6 height 6
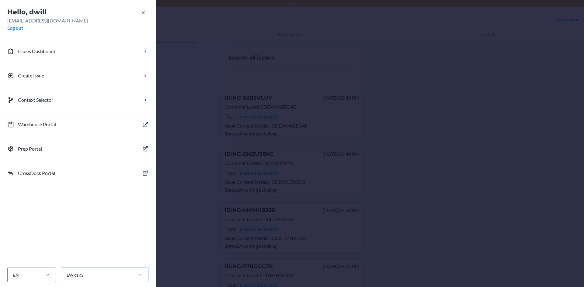
click at [136, 277] on div at bounding box center [140, 275] width 16 height 6
click at [67, 277] on input "EWR1RS" at bounding box center [66, 275] width 1 height 6
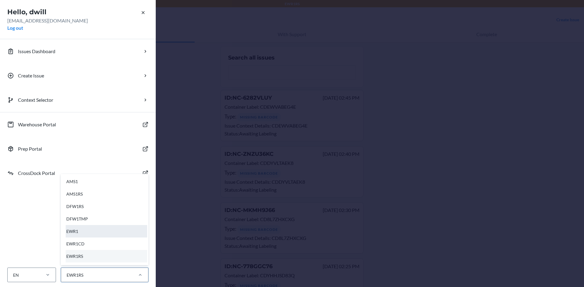
click at [89, 227] on div "EWR1" at bounding box center [106, 231] width 81 height 12
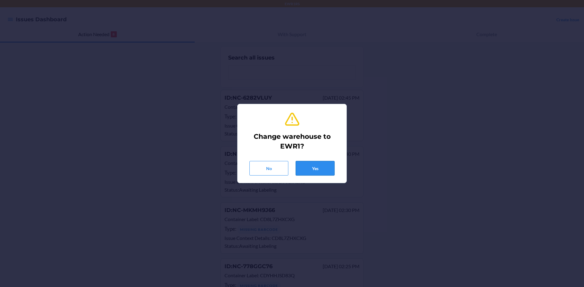
click at [311, 168] on button "Yes" at bounding box center [315, 168] width 39 height 15
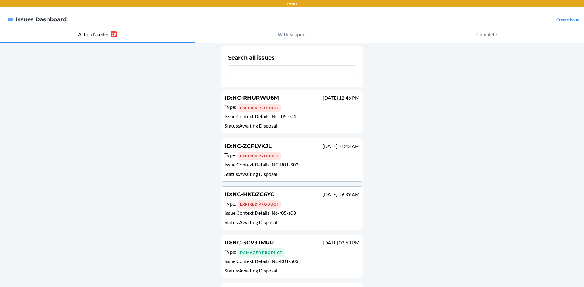
click at [273, 73] on input "text" at bounding box center [292, 72] width 128 height 15
type input "NC-5ZKTDPCR"
click at [273, 73] on input "NC-5ZKTDPCR" at bounding box center [292, 72] width 128 height 15
click at [257, 75] on input "NC-5ZKTDPCR" at bounding box center [292, 72] width 128 height 15
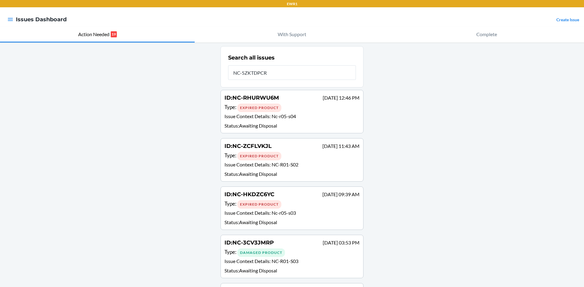
click at [293, 36] on p "With Support" at bounding box center [292, 34] width 29 height 7
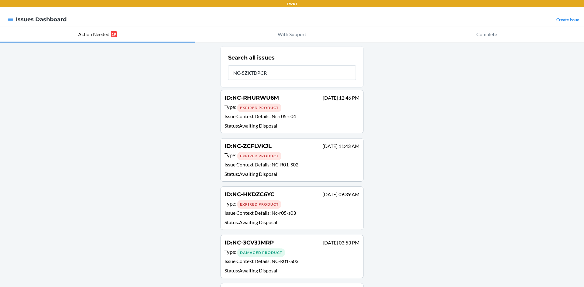
click at [11, 17] on icon "button" at bounding box center [10, 19] width 6 height 6
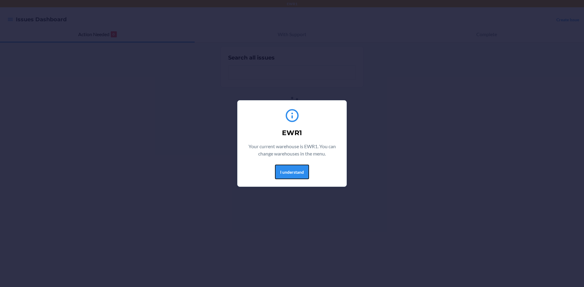
click at [300, 176] on button "I understand" at bounding box center [292, 172] width 34 height 15
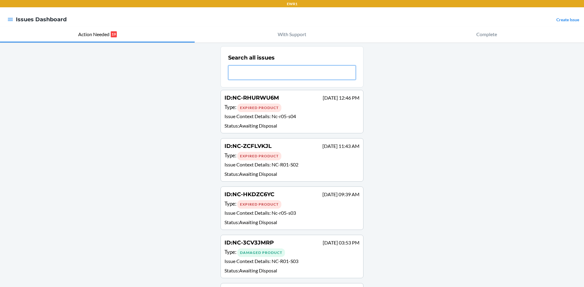
click at [295, 73] on input "text" at bounding box center [292, 72] width 128 height 15
type input "NC-5ZKTDPCR"
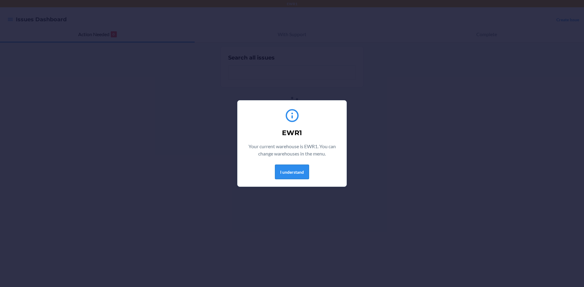
click at [296, 171] on button "I understand" at bounding box center [292, 172] width 34 height 15
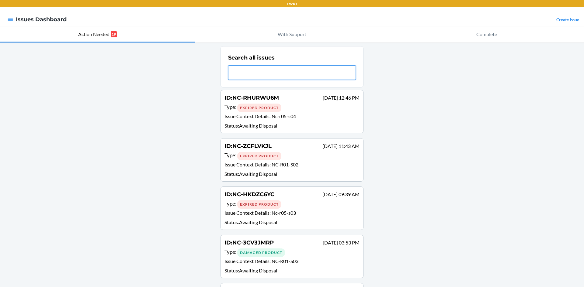
click at [246, 79] on input "text" at bounding box center [292, 72] width 128 height 15
click at [10, 20] on icon "button" at bounding box center [10, 19] width 5 height 3
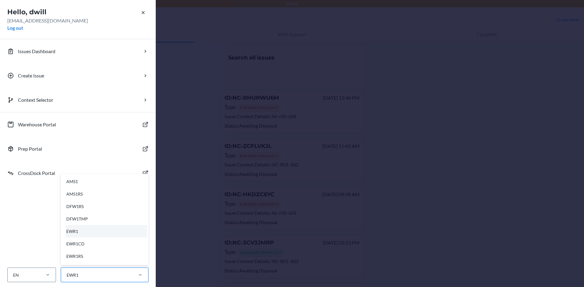
click at [134, 279] on div at bounding box center [140, 275] width 16 height 14
click at [67, 279] on input "option AMS1 focused, 1 of 44. 44 results available. Use Up and Down to choose o…" at bounding box center [66, 275] width 1 height 6
click at [111, 249] on div "EWR1CD" at bounding box center [106, 244] width 81 height 12
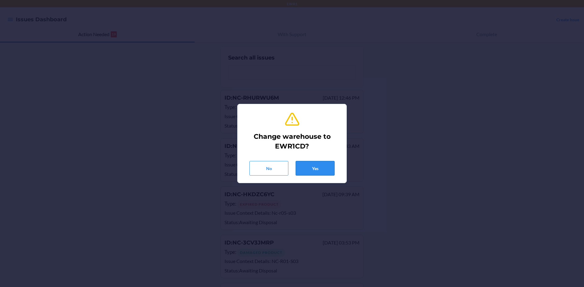
click at [315, 175] on button "Yes" at bounding box center [315, 168] width 39 height 15
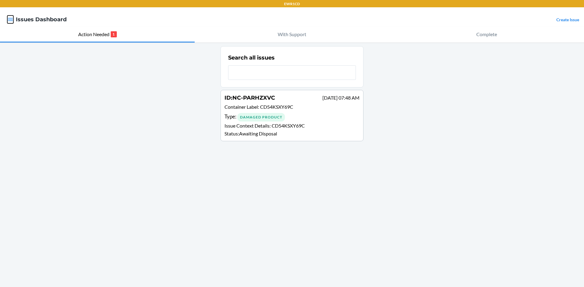
click at [12, 23] on button "button" at bounding box center [10, 20] width 6 height 8
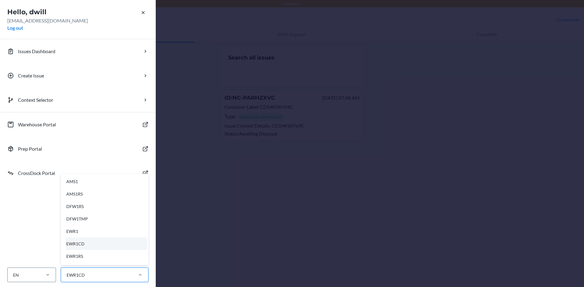
click at [117, 279] on div "EWR1CD" at bounding box center [96, 275] width 71 height 10
click at [67, 279] on input "option AMS1 focused, 1 of 44. 44 results available. Use Up and Down to choose o…" at bounding box center [66, 275] width 1 height 6
click at [108, 254] on div "EWR1RS" at bounding box center [106, 256] width 81 height 12
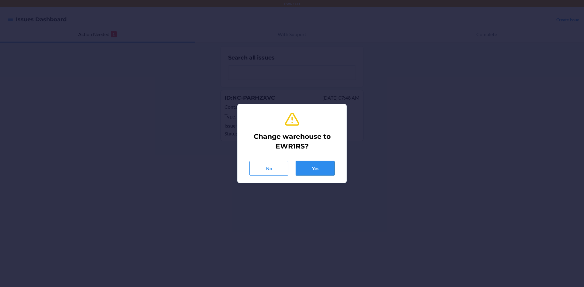
click at [323, 167] on button "Yes" at bounding box center [315, 168] width 39 height 15
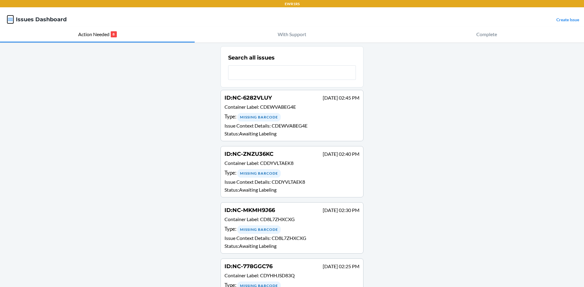
click at [9, 22] on icon "button" at bounding box center [10, 19] width 6 height 6
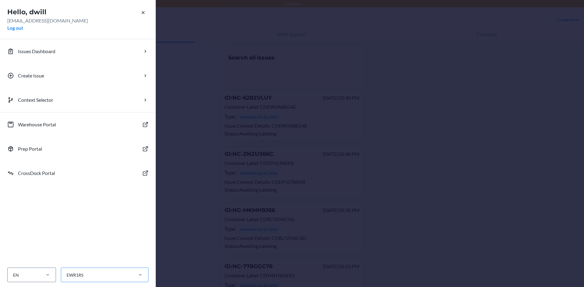
click at [116, 278] on div "EWR1RS" at bounding box center [96, 275] width 71 height 10
click at [67, 278] on input "EWR1RS" at bounding box center [66, 275] width 1 height 6
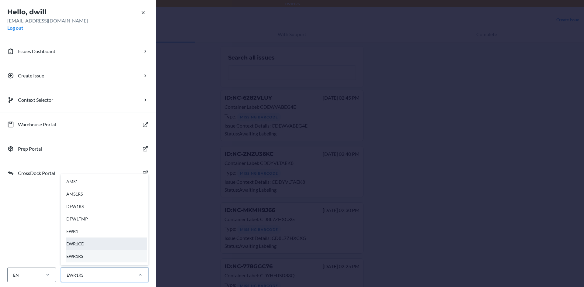
click at [105, 243] on div "EWR1CD" at bounding box center [106, 244] width 81 height 12
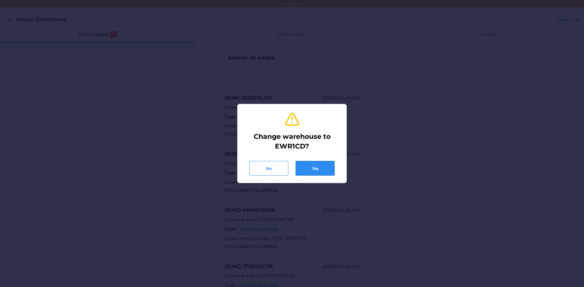
click at [303, 171] on button "Yes" at bounding box center [315, 168] width 39 height 15
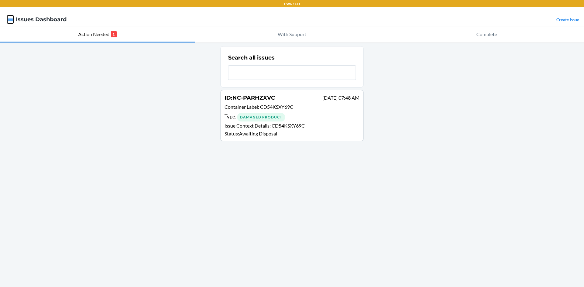
click at [8, 20] on icon "button" at bounding box center [10, 19] width 6 height 6
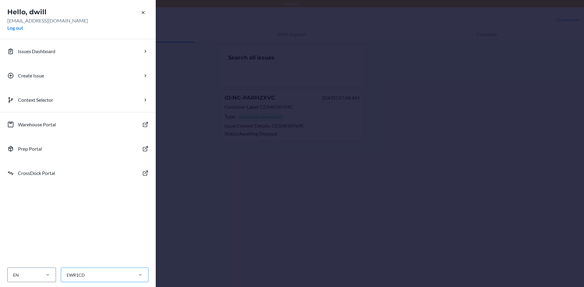
click at [100, 279] on div "EWR1CD" at bounding box center [96, 275] width 71 height 10
click at [67, 279] on input "EWR1CD" at bounding box center [66, 275] width 1 height 6
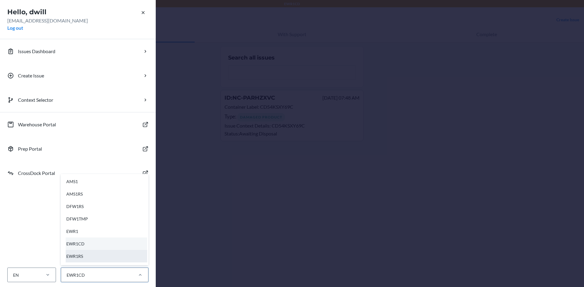
click at [98, 254] on div "EWR1RS" at bounding box center [106, 256] width 81 height 12
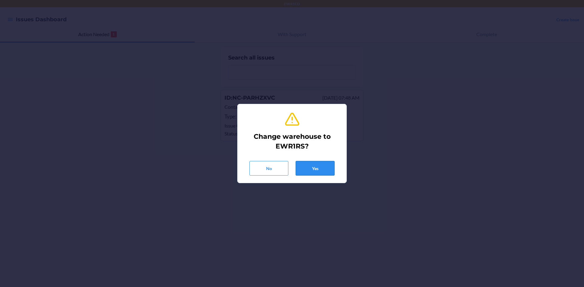
click at [318, 174] on button "Yes" at bounding box center [315, 168] width 39 height 15
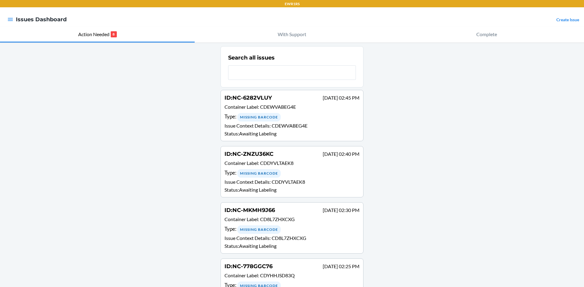
click at [234, 73] on input "text" at bounding box center [292, 72] width 128 height 15
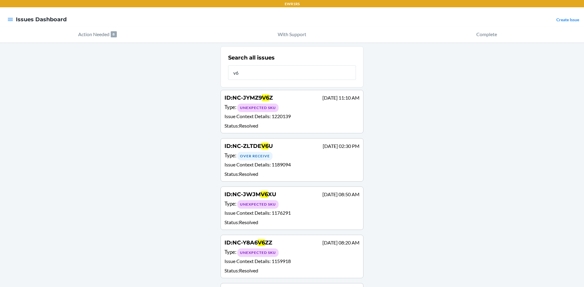
type input "v"
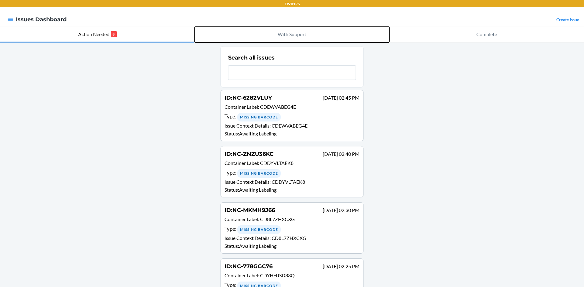
click at [273, 32] on button "With Support" at bounding box center [292, 35] width 195 height 16
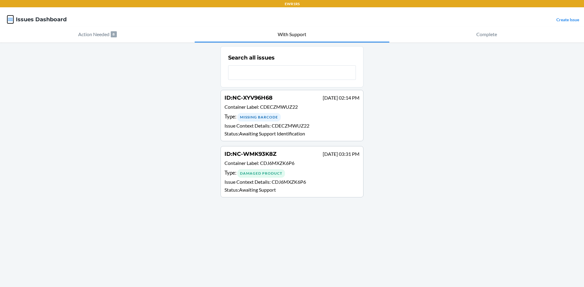
click at [10, 19] on icon "button" at bounding box center [10, 19] width 6 height 6
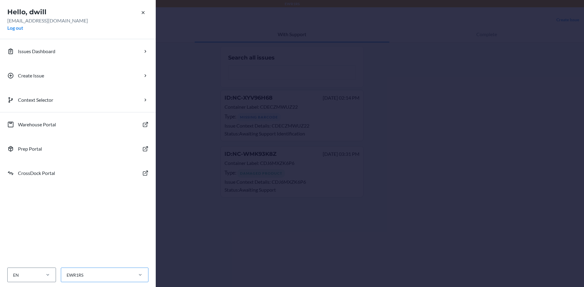
click at [93, 270] on div "EWR1RS" at bounding box center [105, 275] width 88 height 15
click at [67, 272] on input "EWR1RS" at bounding box center [66, 275] width 1 height 6
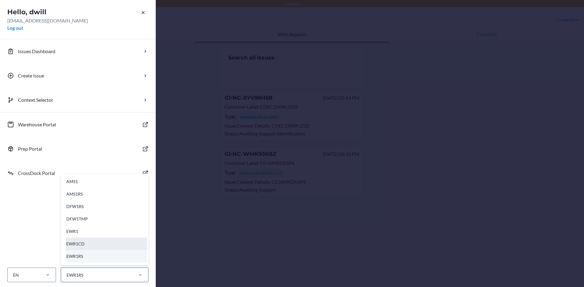
click at [89, 245] on div "EWR1CD" at bounding box center [106, 244] width 81 height 12
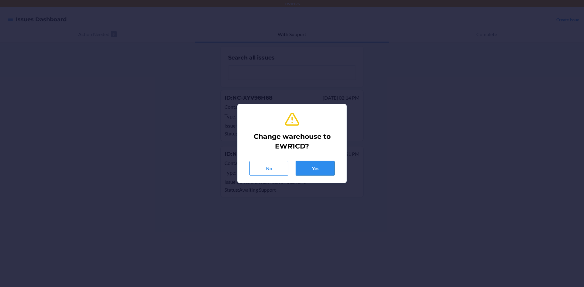
click at [316, 169] on button "Yes" at bounding box center [315, 168] width 39 height 15
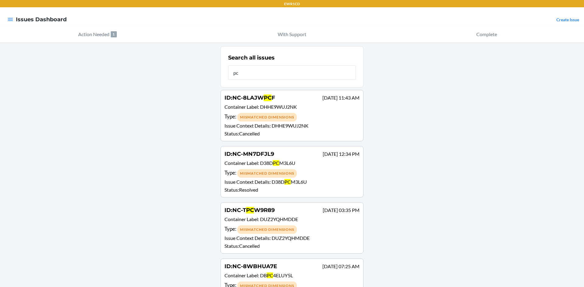
type input "pcr"
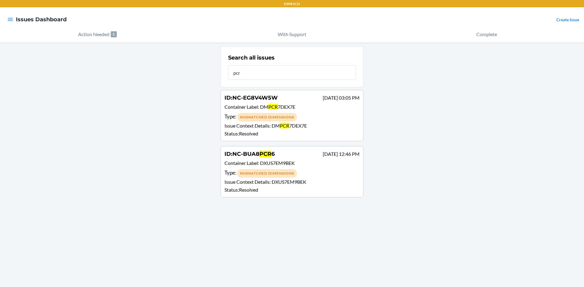
drag, startPoint x: 261, startPoint y: 73, endPoint x: 233, endPoint y: 81, distance: 29.0
click at [233, 81] on div "Search all issues pcr" at bounding box center [292, 67] width 128 height 30
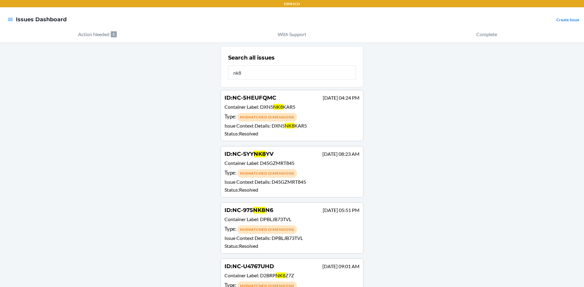
type input "nk8"
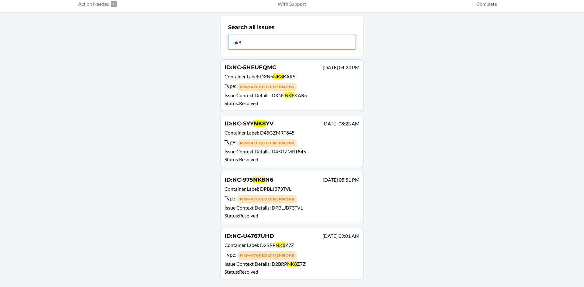
scroll to position [31, 0]
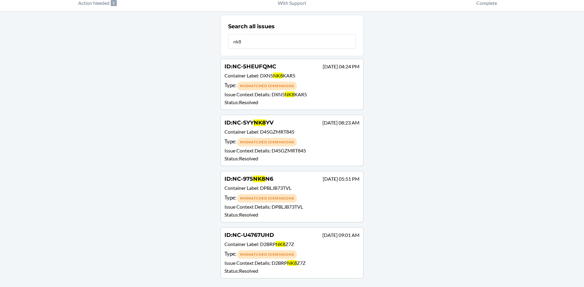
drag, startPoint x: 267, startPoint y: 33, endPoint x: 231, endPoint y: 41, distance: 36.4
click at [231, 41] on div "Search all issues nk8" at bounding box center [292, 36] width 128 height 30
click at [256, 37] on input "nk8" at bounding box center [292, 41] width 128 height 15
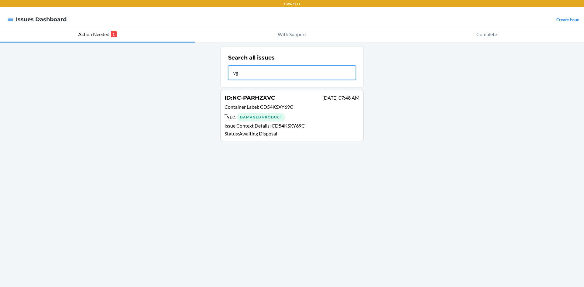
type input "vg6"
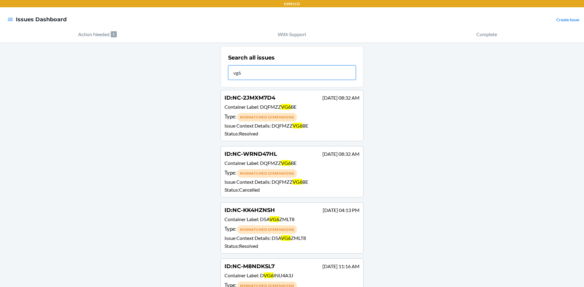
drag, startPoint x: 254, startPoint y: 67, endPoint x: 220, endPoint y: 74, distance: 34.4
click at [220, 74] on section "Search all issues vg6" at bounding box center [291, 66] width 143 height 41
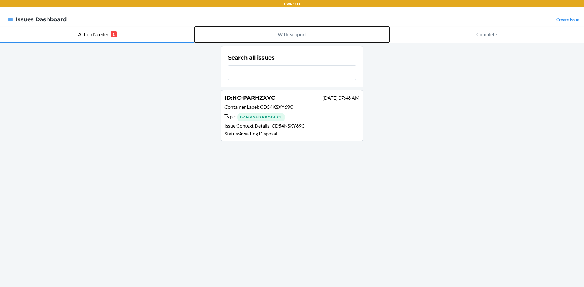
click at [291, 40] on button "With Support" at bounding box center [292, 35] width 195 height 16
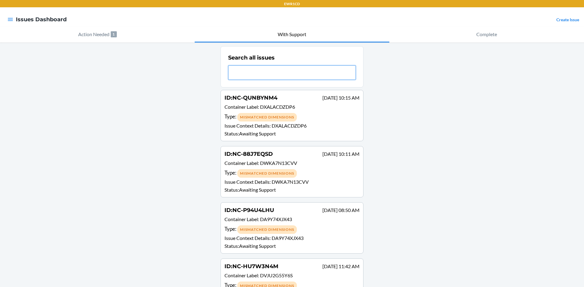
click at [295, 72] on input "text" at bounding box center [292, 72] width 128 height 15
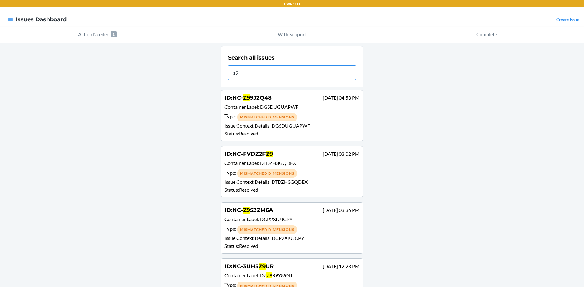
type input "z"
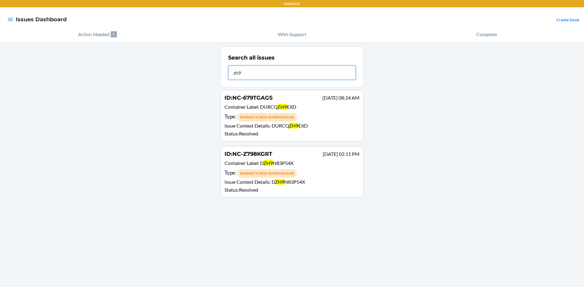
type input "zh9"
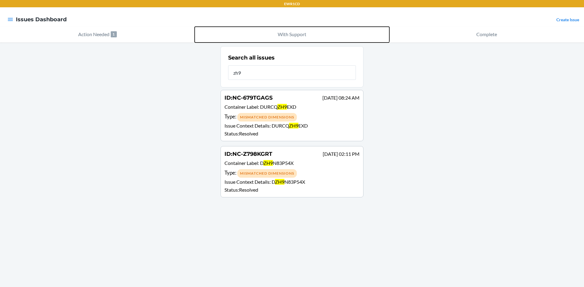
click at [284, 36] on p "With Support" at bounding box center [292, 34] width 29 height 7
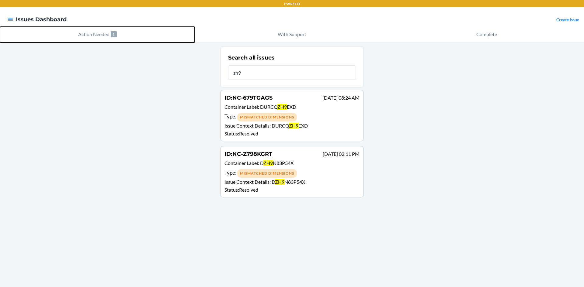
click at [128, 34] on button "Action Needed 1" at bounding box center [97, 35] width 195 height 16
click at [88, 31] on p "Action Needed" at bounding box center [93, 34] width 31 height 7
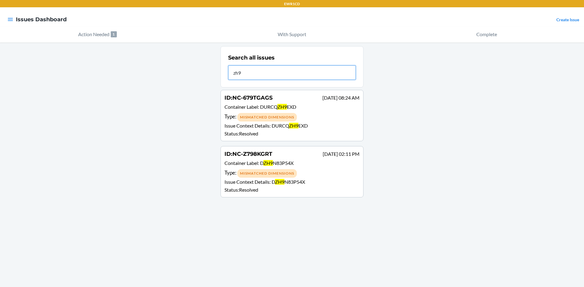
drag, startPoint x: 267, startPoint y: 75, endPoint x: 210, endPoint y: 81, distance: 57.2
click at [210, 81] on div "Search all issues zh9 ID : NC-679TGAGS Feb 05 08:24 AM Container Label : DURCQ …" at bounding box center [292, 165] width 584 height 245
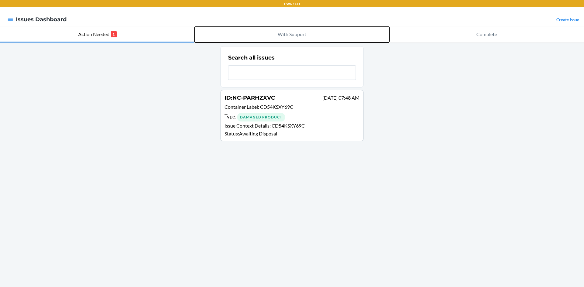
click at [293, 37] on p "With Support" at bounding box center [292, 34] width 29 height 7
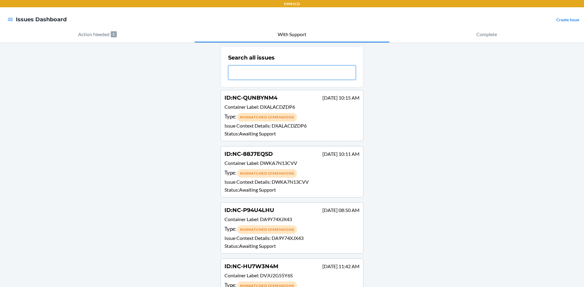
click at [237, 73] on input "text" at bounding box center [292, 72] width 128 height 15
type input "nk8"
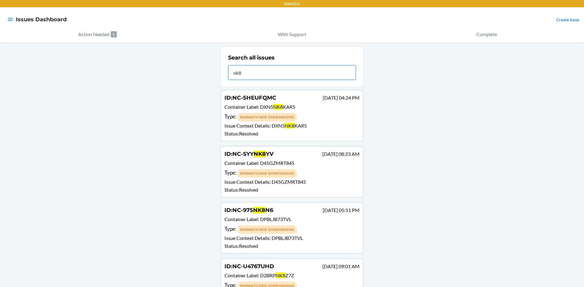
click at [237, 73] on input "nk8" at bounding box center [292, 72] width 128 height 15
click at [244, 68] on input "nk8" at bounding box center [292, 72] width 128 height 15
drag, startPoint x: 242, startPoint y: 73, endPoint x: 210, endPoint y: 75, distance: 32.0
click at [211, 75] on div "Search all issues nk8 ID : NC-5HEUFQMC Mar 26 04:24 PM Container Label : DXN5 N…" at bounding box center [292, 181] width 584 height 276
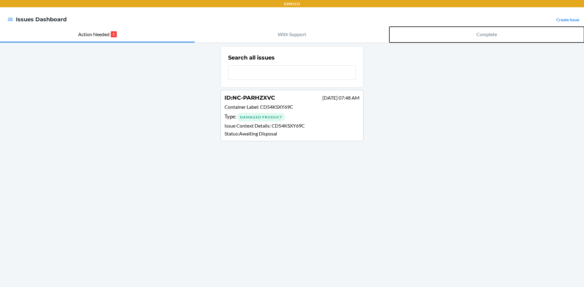
click at [482, 34] on p "Complete" at bounding box center [486, 34] width 21 height 7
drag, startPoint x: 482, startPoint y: 34, endPoint x: 397, endPoint y: 112, distance: 115.4
click at [483, 34] on p "Complete" at bounding box center [486, 34] width 21 height 7
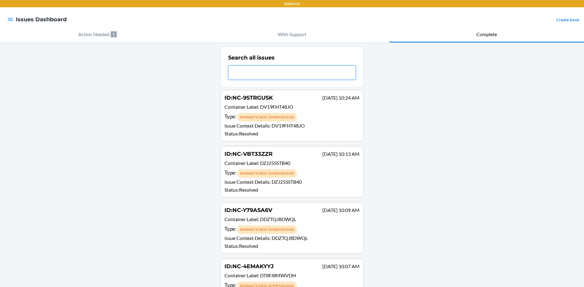
click at [248, 73] on input "text" at bounding box center [292, 72] width 128 height 15
type input "nk8"
click at [240, 73] on input "nk8" at bounding box center [292, 72] width 128 height 15
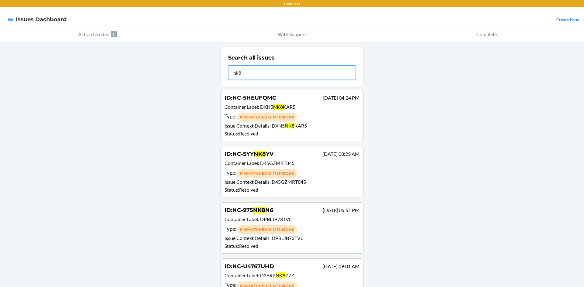
drag, startPoint x: 242, startPoint y: 72, endPoint x: 208, endPoint y: 72, distance: 34.1
click at [208, 72] on div "Search all issues nk8 ID : NC-5HEUFQMC Mar 26 04:24 PM Container Label : DXN5 N…" at bounding box center [292, 181] width 584 height 276
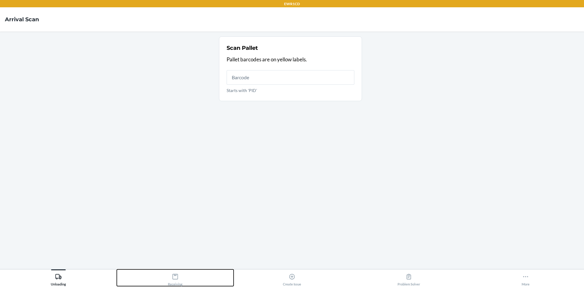
click at [167, 273] on button "Receiving" at bounding box center [175, 278] width 117 height 17
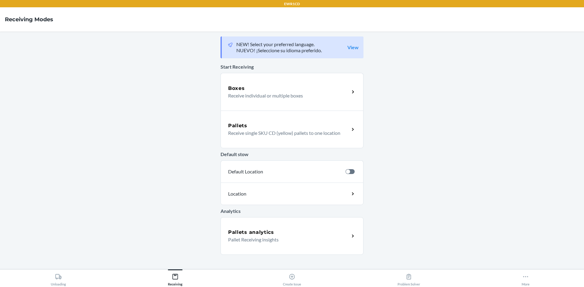
click at [537, 282] on div "Unloading Receiving Create Issue Problem Solver More" at bounding box center [292, 278] width 584 height 18
click at [537, 282] on button "More" at bounding box center [525, 278] width 117 height 17
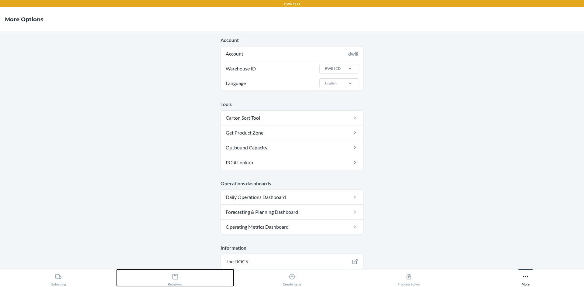
click at [170, 270] on button "Receiving" at bounding box center [175, 278] width 117 height 17
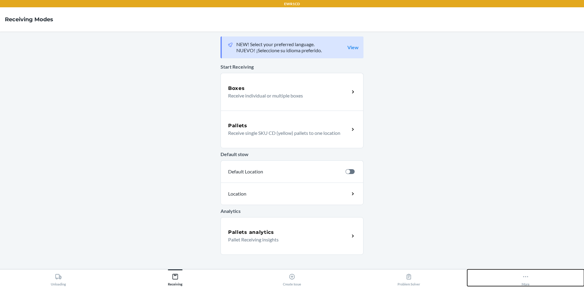
click at [524, 280] on icon at bounding box center [525, 277] width 7 height 7
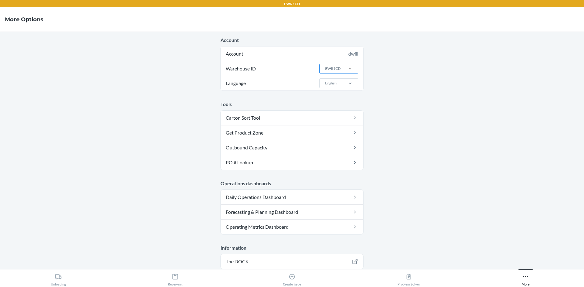
click at [353, 70] on div at bounding box center [350, 69] width 16 height 6
click at [325, 70] on input "Warehouse ID EWR1CD" at bounding box center [324, 68] width 1 height 5
click at [351, 71] on div at bounding box center [350, 69] width 16 height 6
click at [325, 71] on input "Warehouse ID 0 results available. Select is focused ,type to refine list, press…" at bounding box center [324, 68] width 1 height 5
click at [410, 94] on main "Account Account dwill Warehouse ID 0 results available. Select is focused ,type…" at bounding box center [292, 151] width 584 height 238
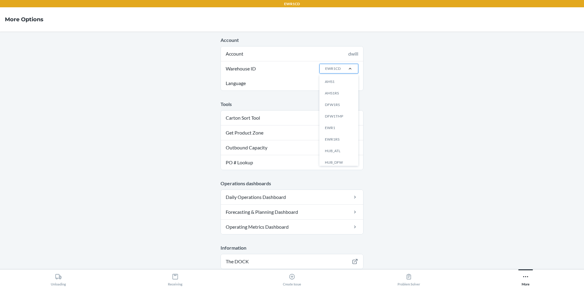
drag, startPoint x: 344, startPoint y: 135, endPoint x: 352, endPoint y: 133, distance: 8.2
click at [349, 133] on div "AMS1 AMS1RS DFW1RS DFW1TMP EWR1 EWR1RS HUB_ATL HUB_DFW HUB_FON HUB_ORD IKM1MOU …" at bounding box center [338, 120] width 39 height 91
click at [325, 71] on input "Warehouse ID option EWR1RS focused, 6 of 25. 25 results available. Use Up and D…" at bounding box center [324, 68] width 1 height 5
click at [333, 142] on div "EWR1RS" at bounding box center [340, 140] width 33 height 12
click at [325, 71] on input "Warehouse ID option EWR1RS focused, 6 of 25. 25 results available. Use Up and D…" at bounding box center [324, 68] width 1 height 5
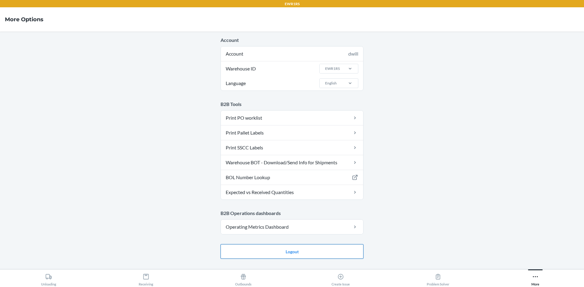
drag, startPoint x: 318, startPoint y: 253, endPoint x: 321, endPoint y: 252, distance: 3.1
click at [319, 253] on button "Logout" at bounding box center [291, 251] width 143 height 15
